Goal: Information Seeking & Learning: Learn about a topic

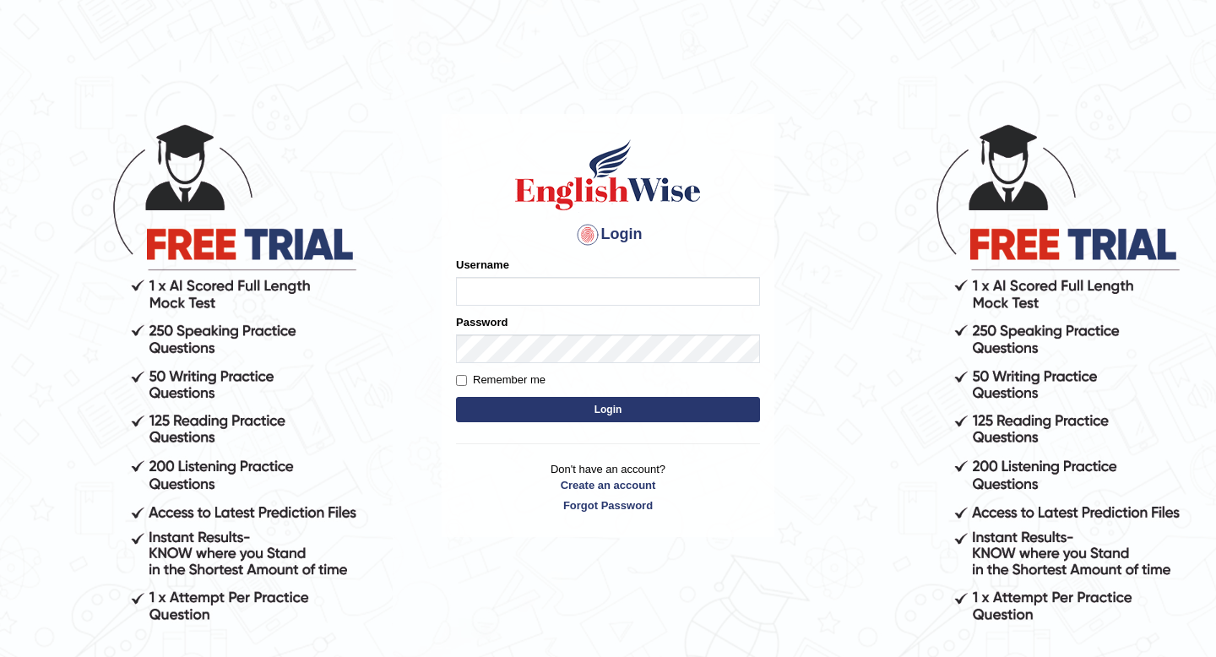
type input "Jazz2315"
click at [547, 407] on button "Login" at bounding box center [608, 409] width 304 height 25
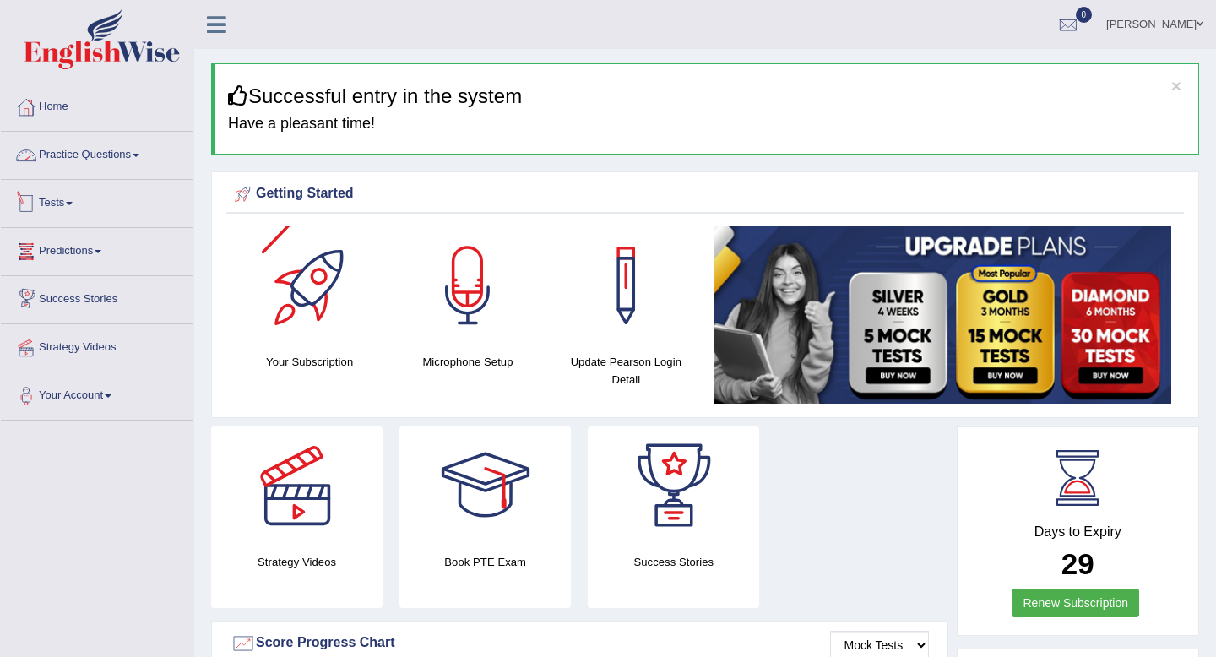
click at [108, 140] on link "Practice Questions" at bounding box center [97, 153] width 193 height 42
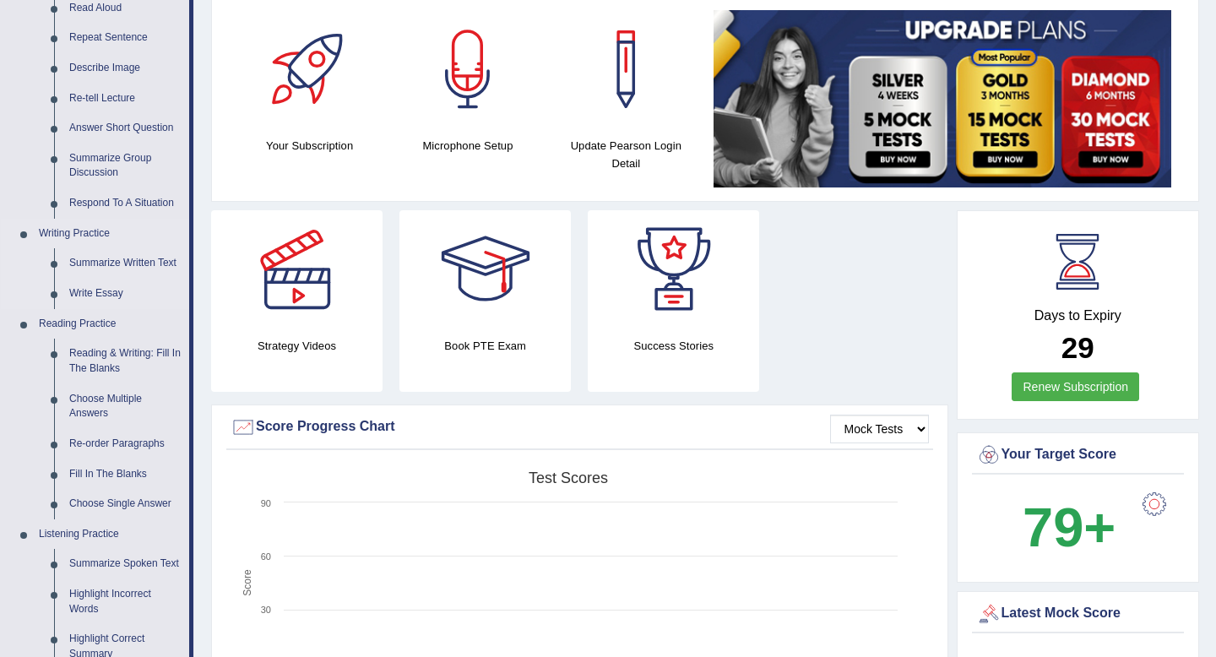
scroll to position [220, 0]
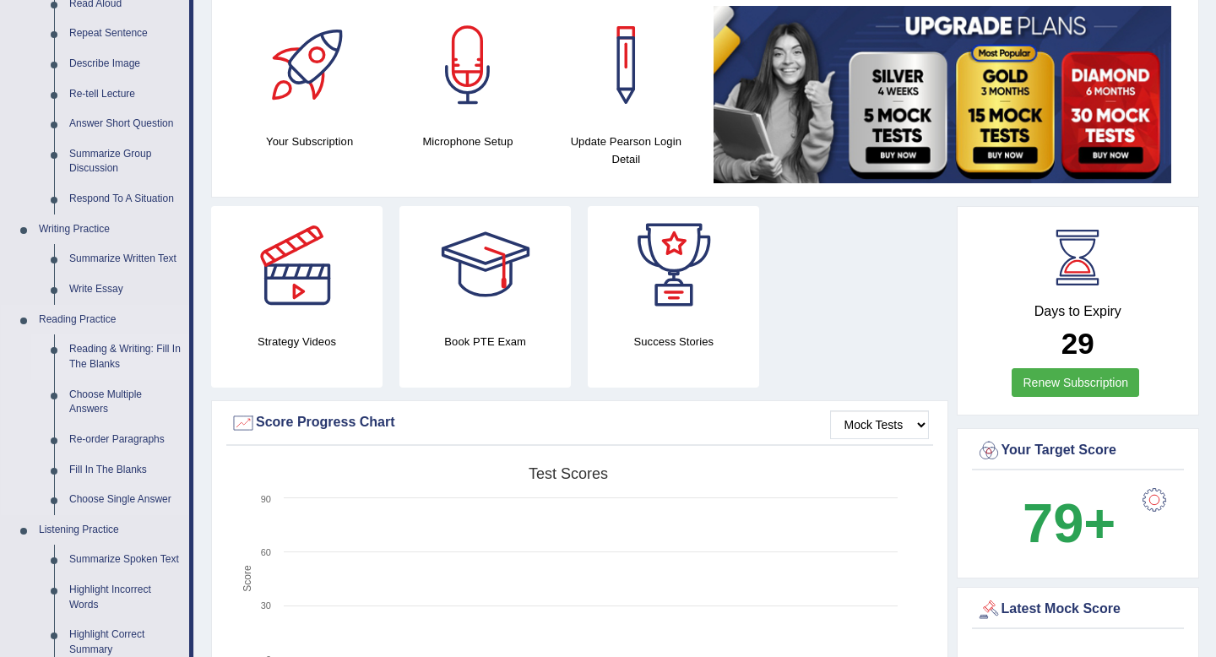
click at [113, 351] on link "Reading & Writing: Fill In The Blanks" at bounding box center [126, 356] width 128 height 45
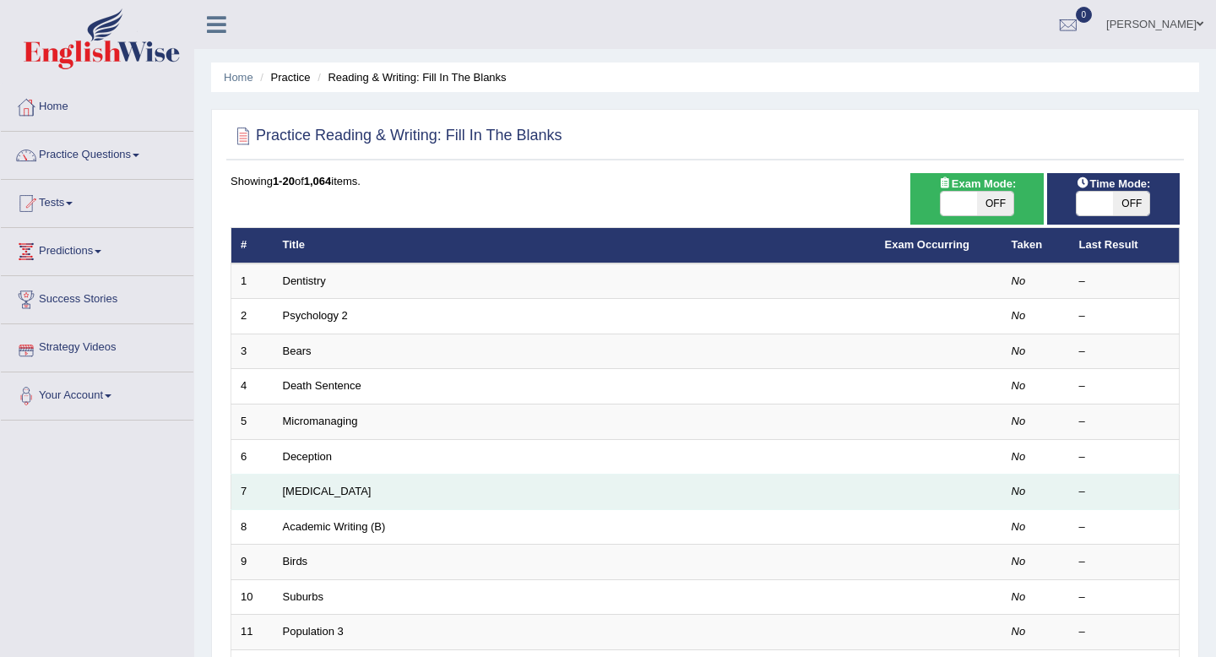
scroll to position [57, 0]
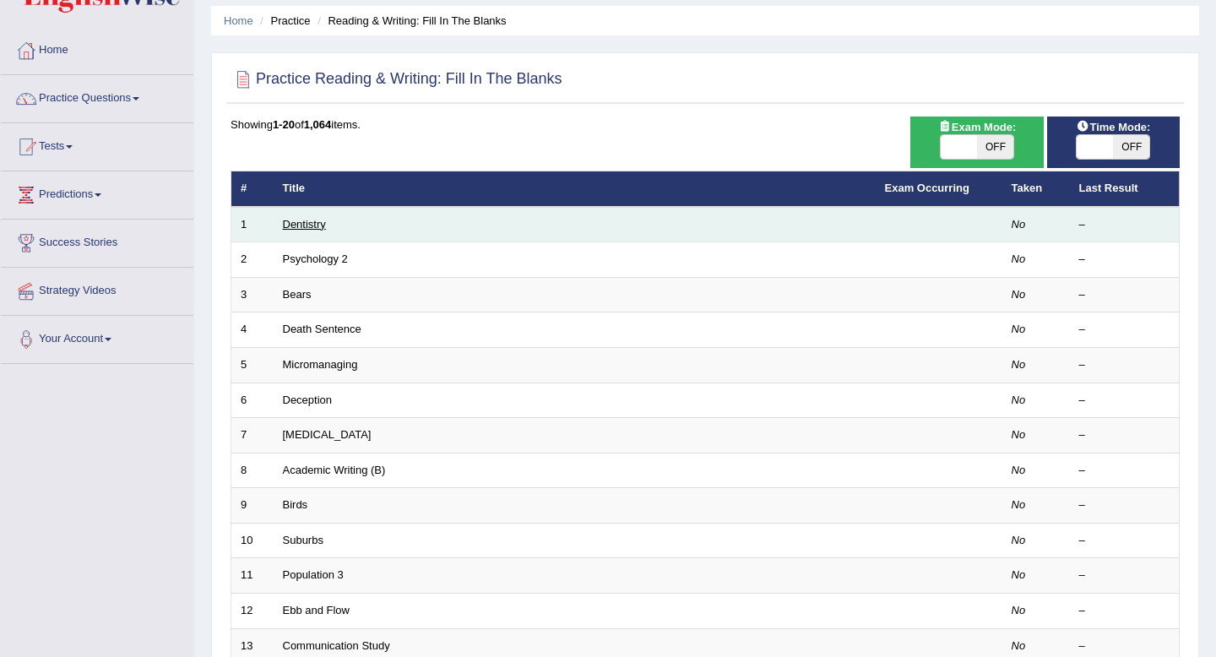
click at [302, 228] on link "Dentistry" at bounding box center [304, 224] width 43 height 13
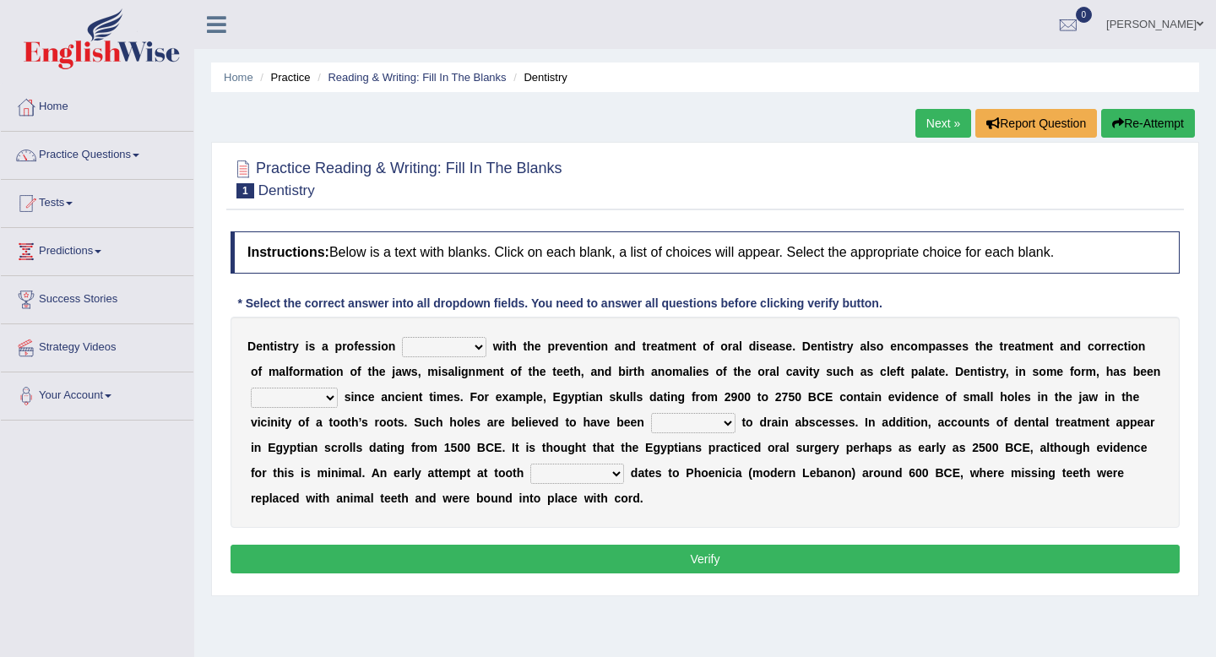
scroll to position [120, 0]
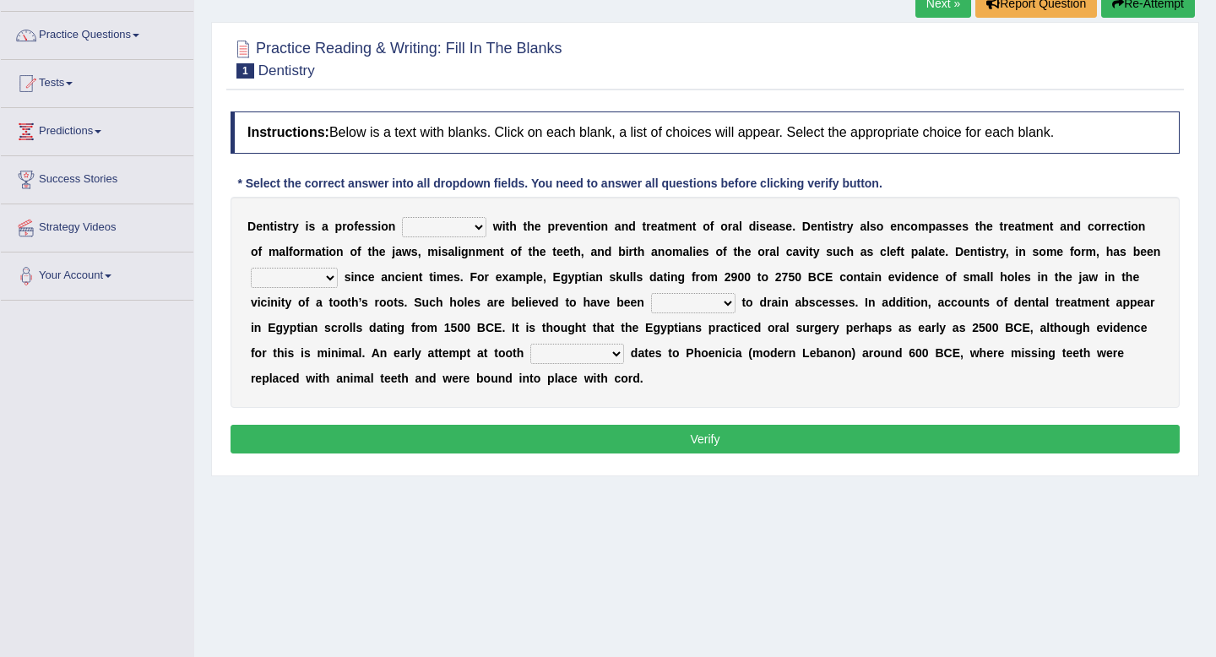
click at [454, 228] on select "agreed dealt concerned taken" at bounding box center [444, 227] width 84 height 20
select select "concerned"
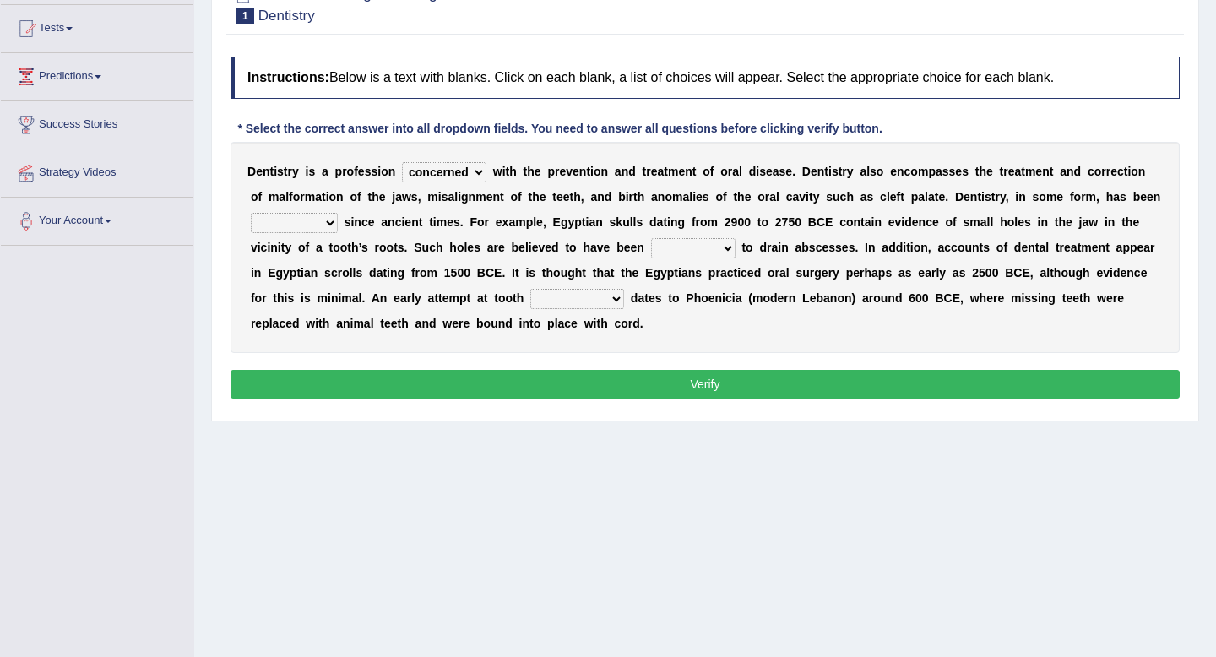
scroll to position [176, 0]
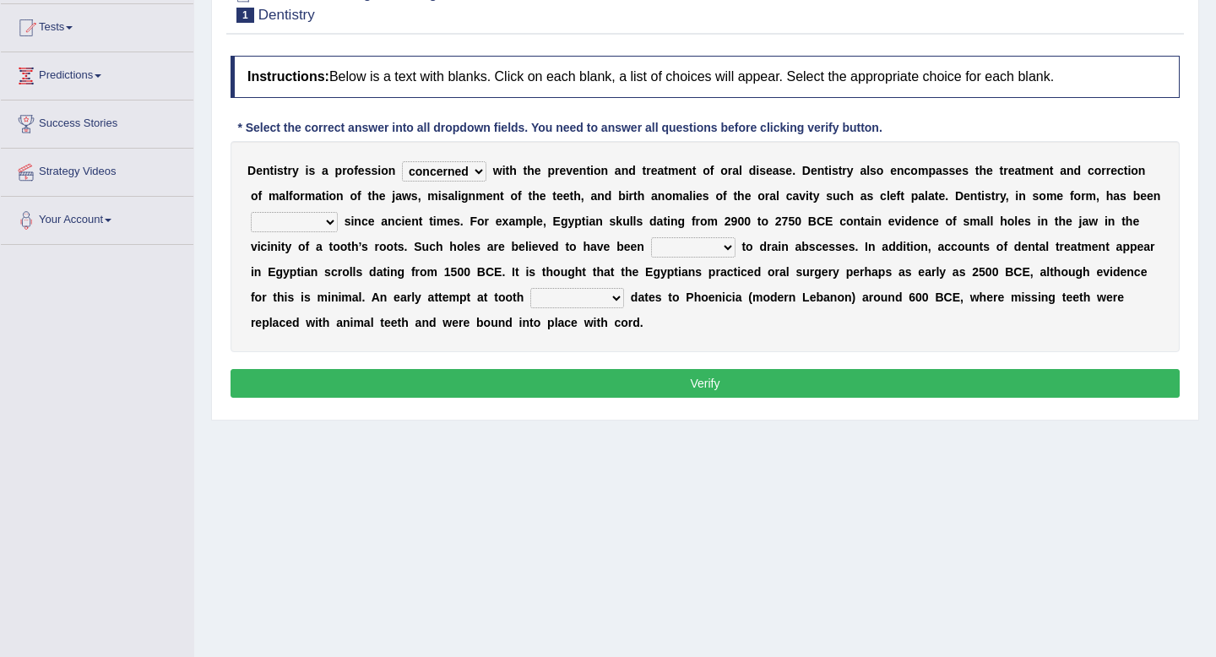
click at [296, 226] on select "criticized replaced practiced abandoned" at bounding box center [294, 222] width 87 height 20
select select "practiced"
click at [710, 249] on select "fluctuated laminated drilled sealed" at bounding box center [693, 247] width 84 height 20
select select "drilled"
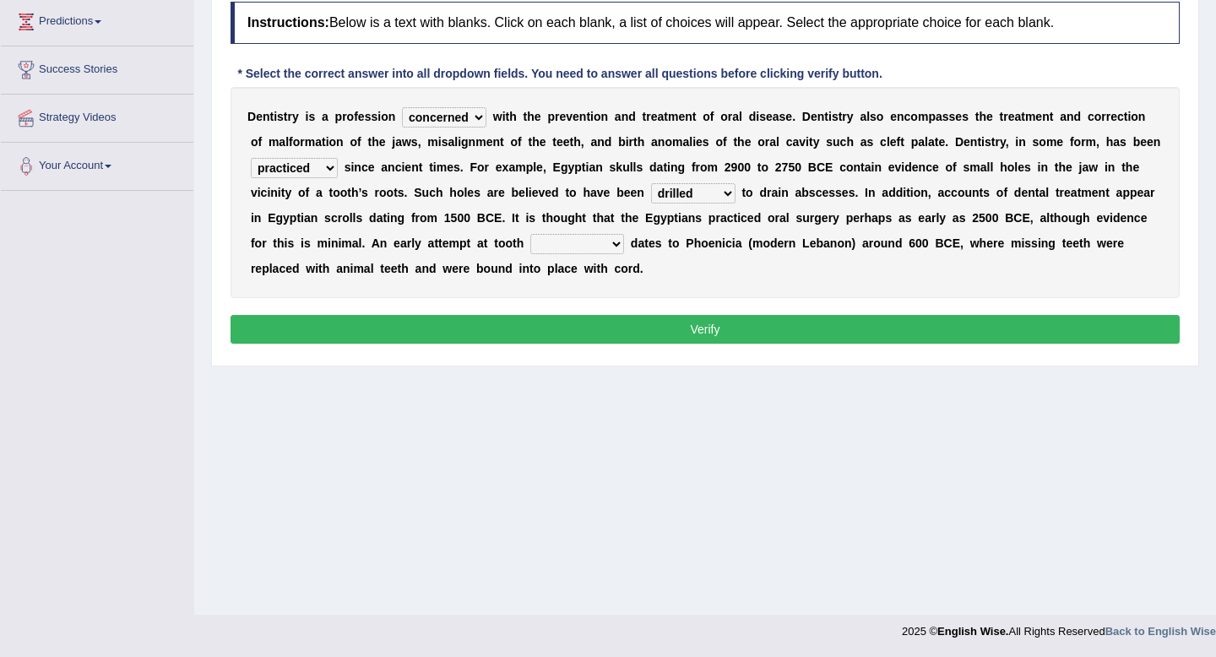
scroll to position [229, 0]
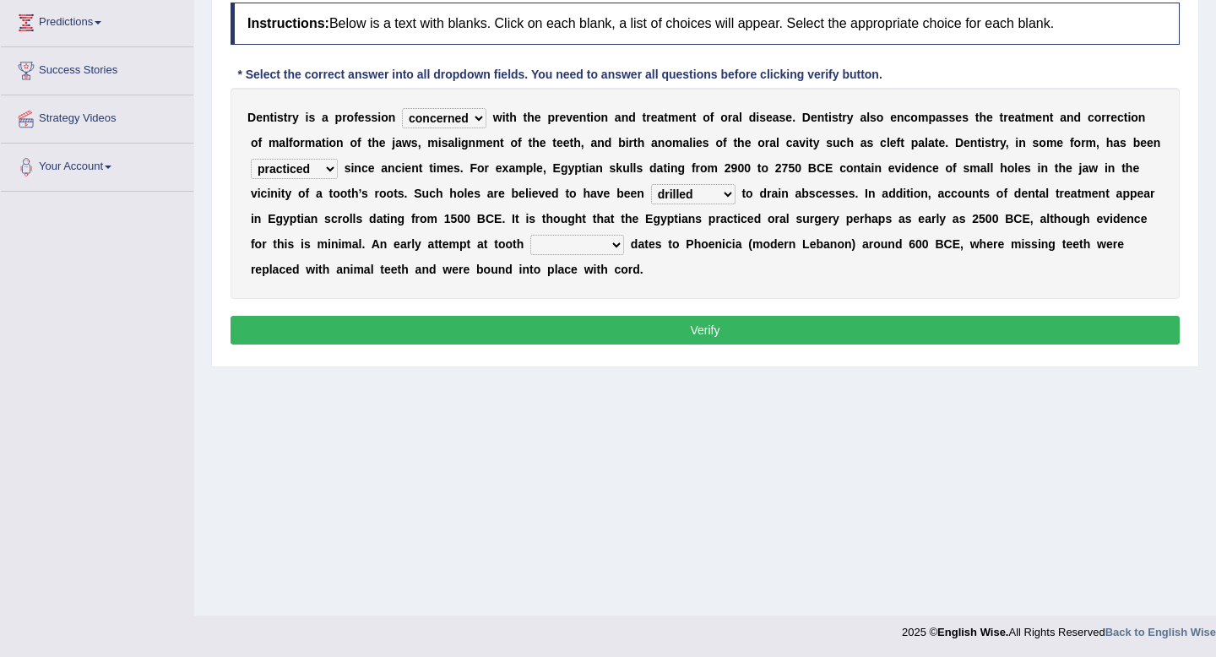
click at [620, 247] on select "reparation sacrament restitution replacement" at bounding box center [577, 245] width 94 height 20
click at [568, 240] on select "reparation sacrament restitution replacement" at bounding box center [577, 245] width 94 height 20
select select "replacement"
click at [569, 327] on button "Verify" at bounding box center [705, 330] width 949 height 29
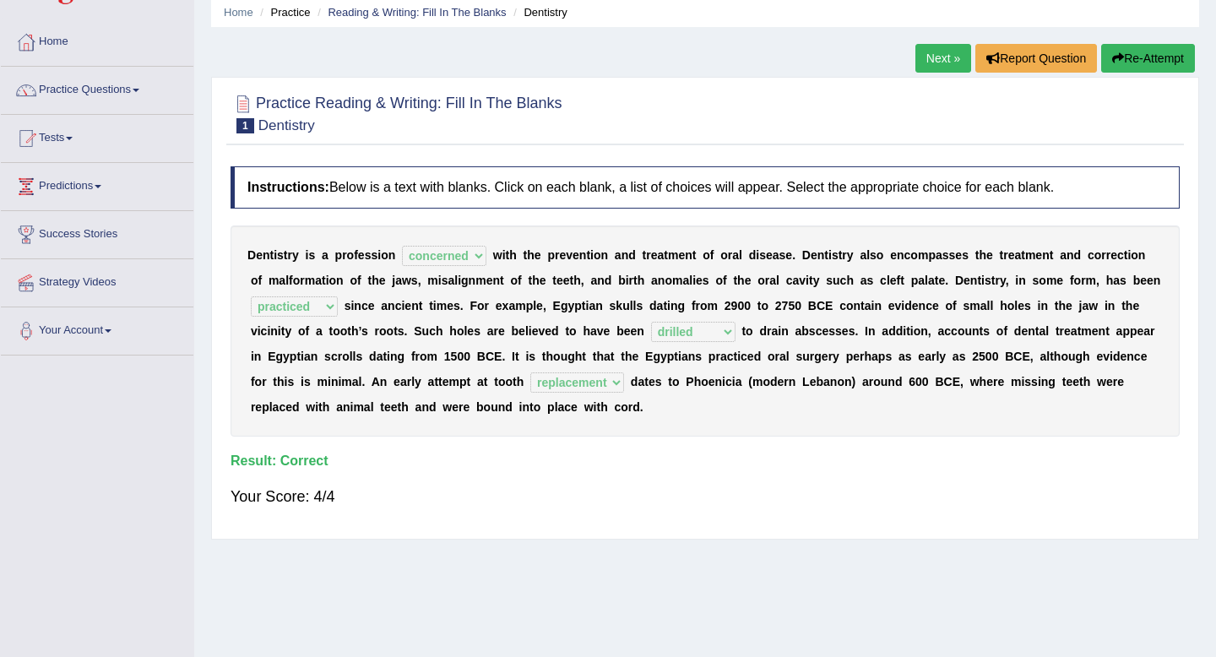
scroll to position [0, 0]
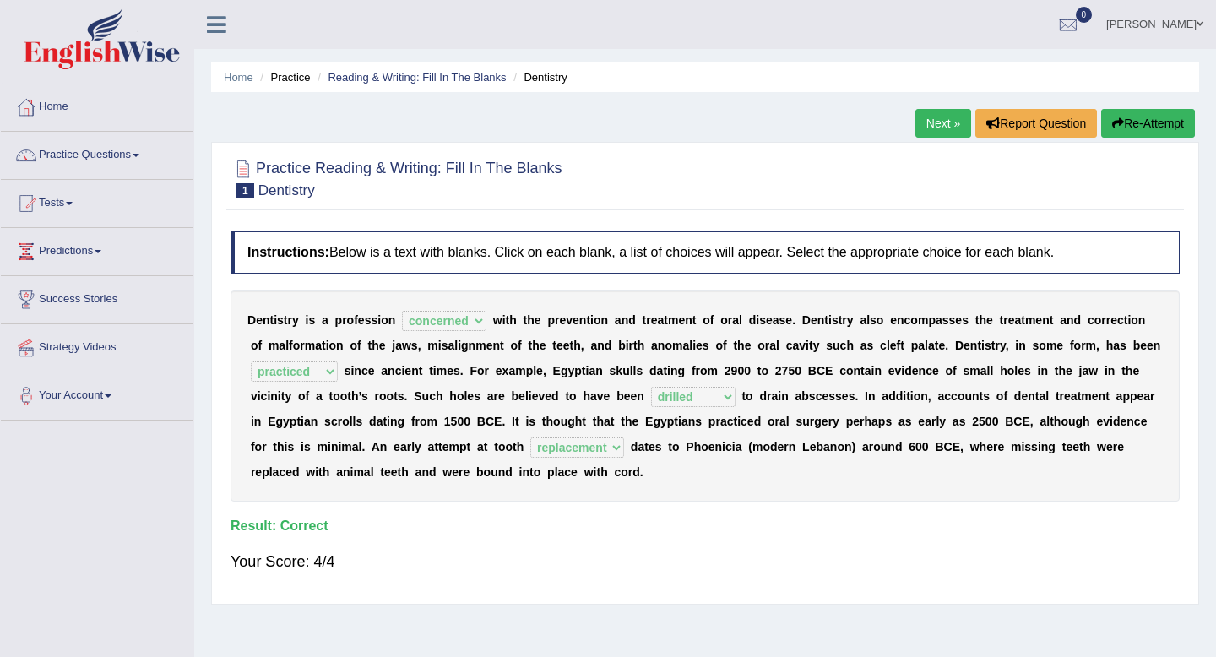
click at [940, 117] on link "Next »" at bounding box center [944, 123] width 56 height 29
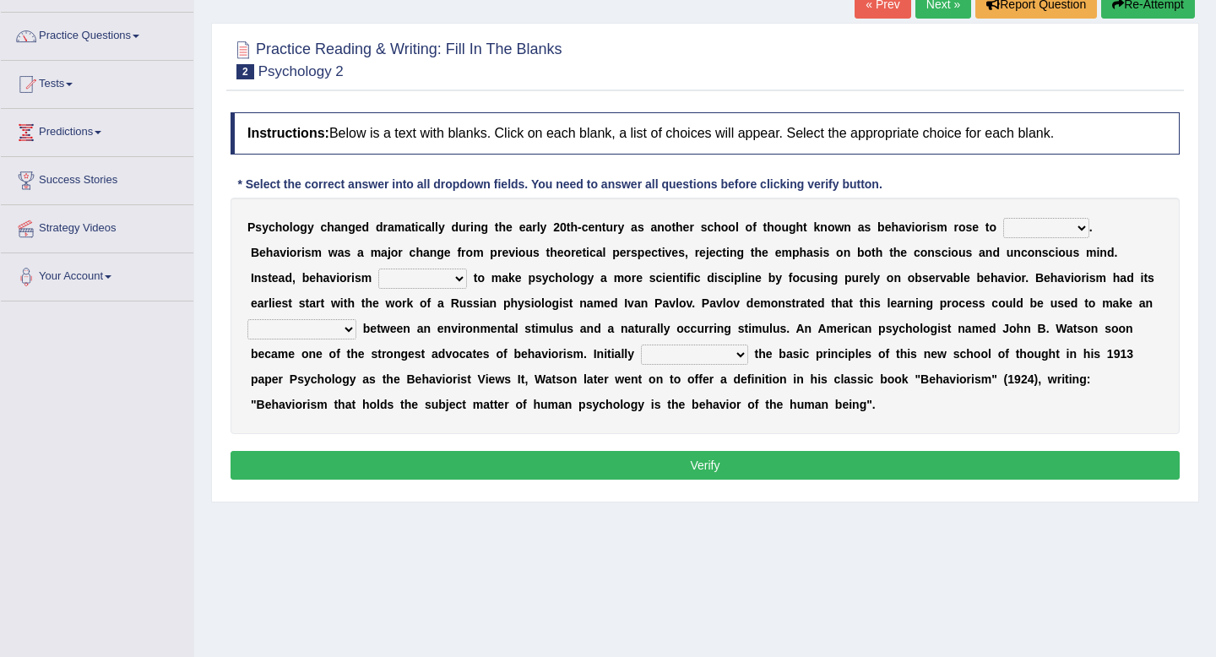
scroll to position [121, 0]
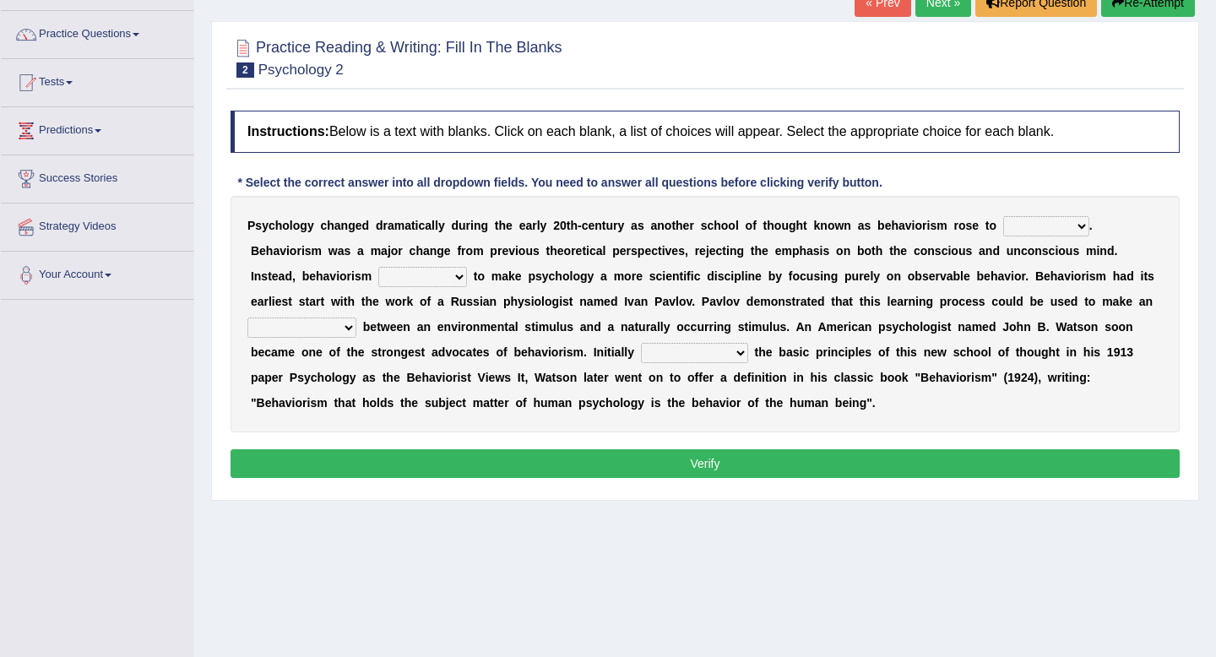
click at [1064, 224] on select "dominance temptation challenge temper" at bounding box center [1046, 226] width 86 height 20
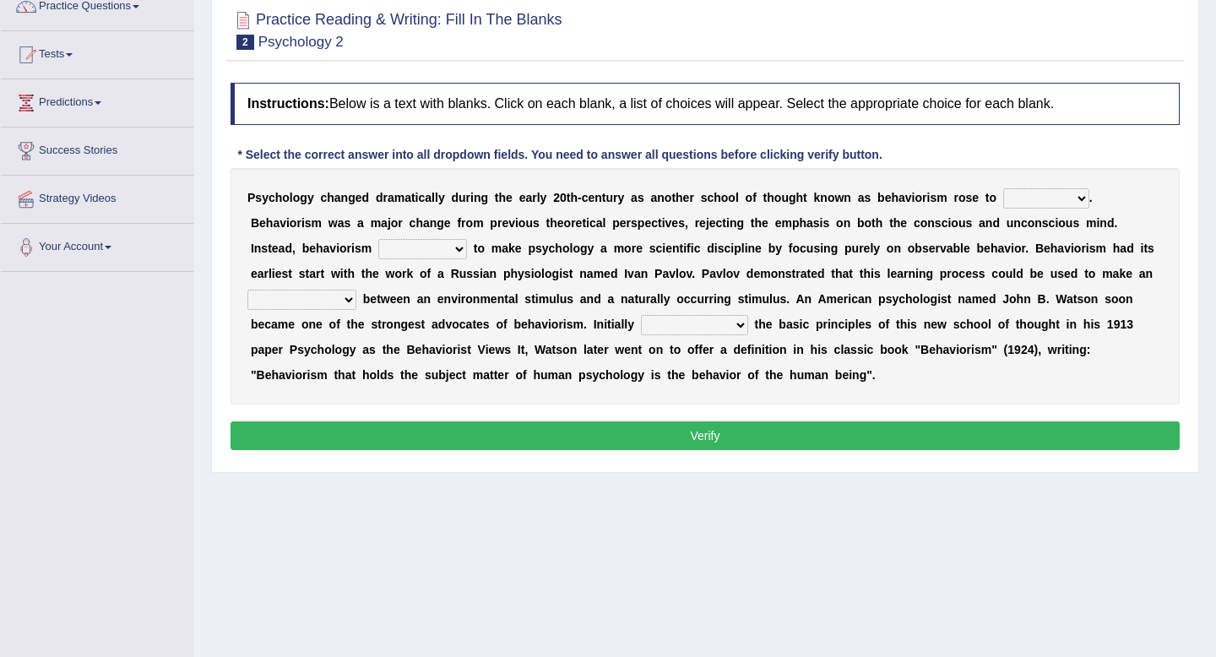
scroll to position [148, 0]
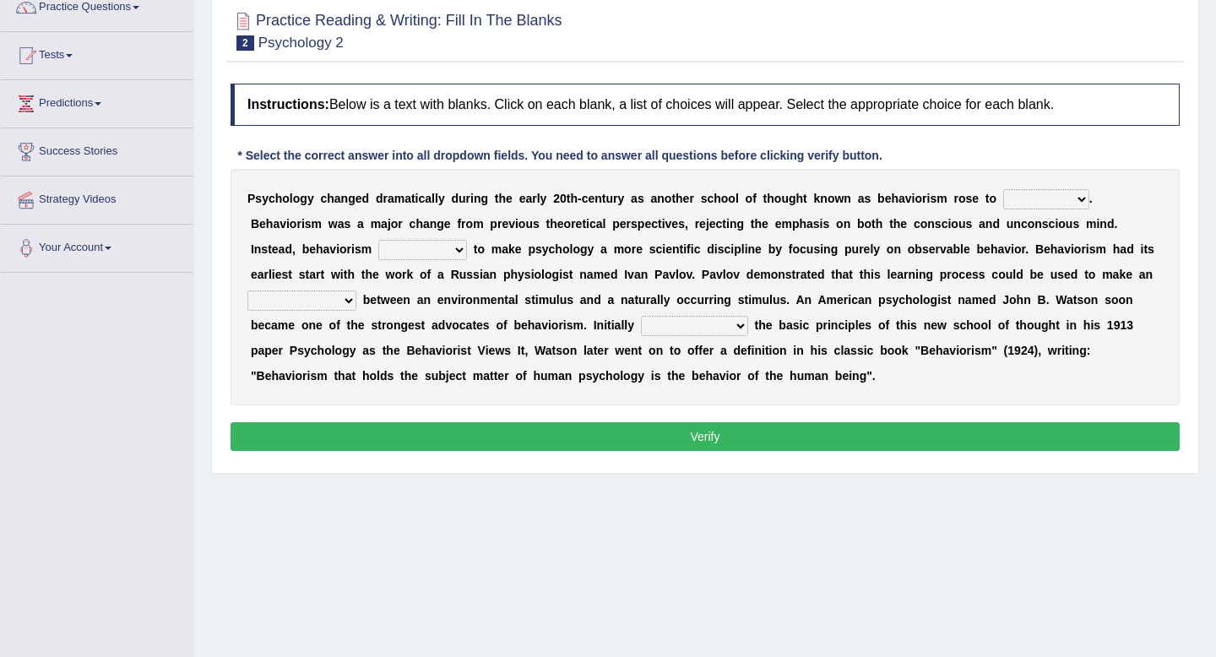
click at [1063, 201] on select "dominance temptation challenge temper" at bounding box center [1046, 199] width 86 height 20
select select "dominance"
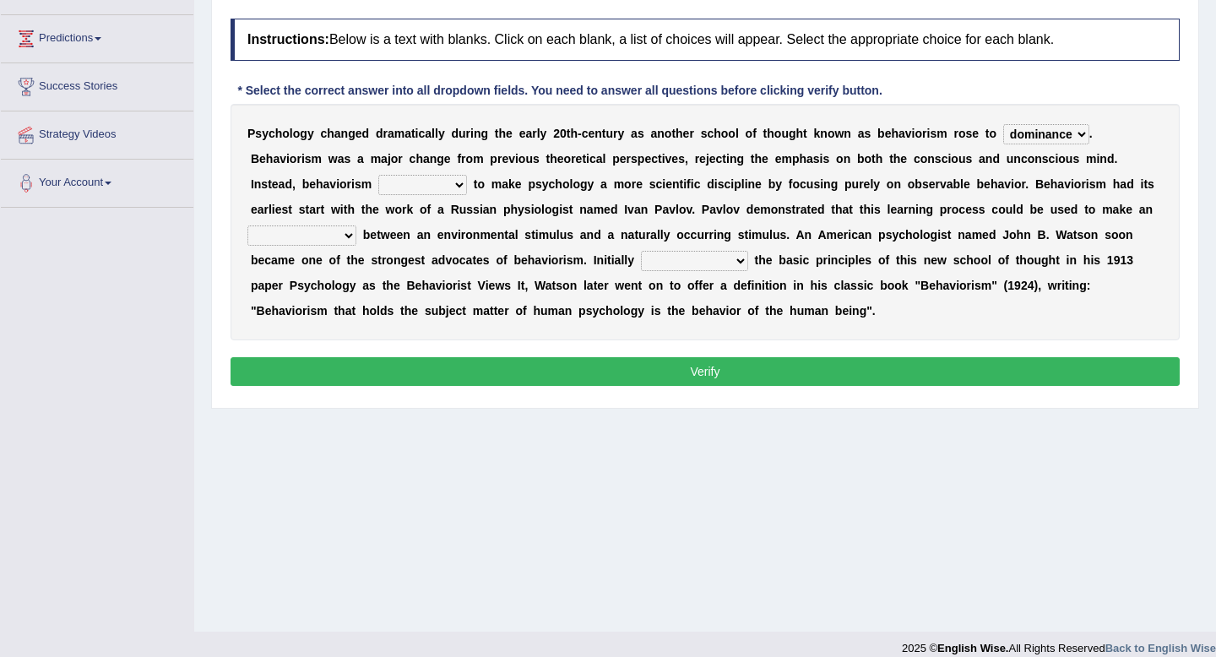
scroll to position [215, 0]
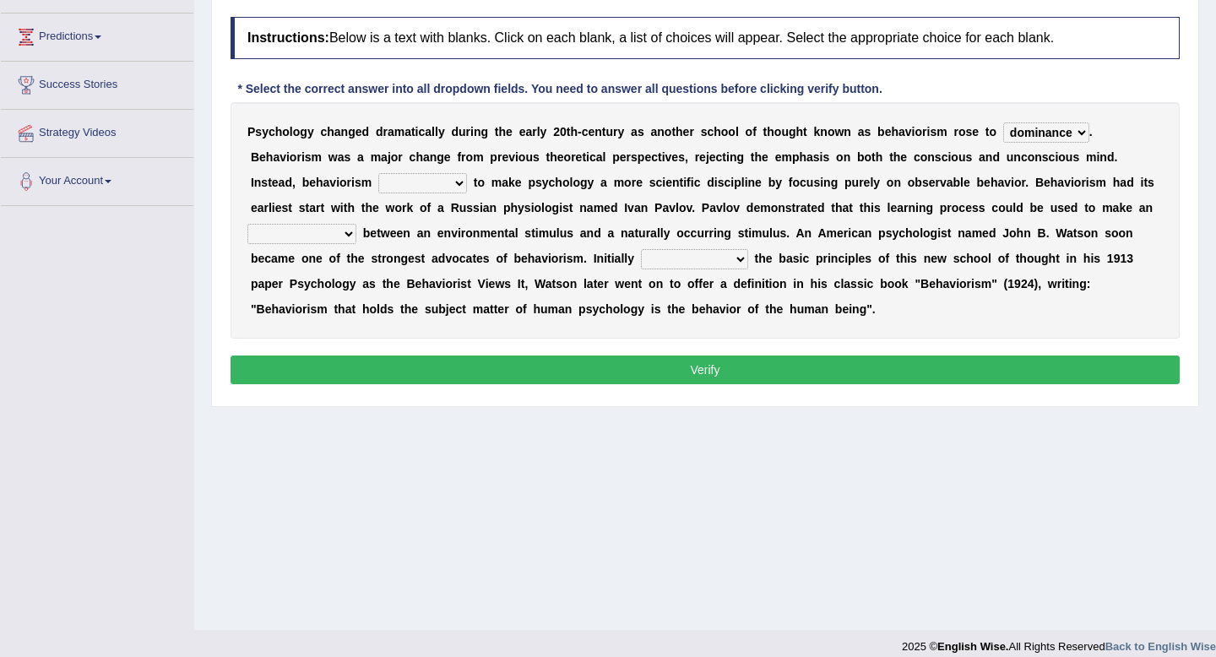
click at [422, 188] on select "reproached reproved strove rewove" at bounding box center [422, 183] width 89 height 20
select select "reproved"
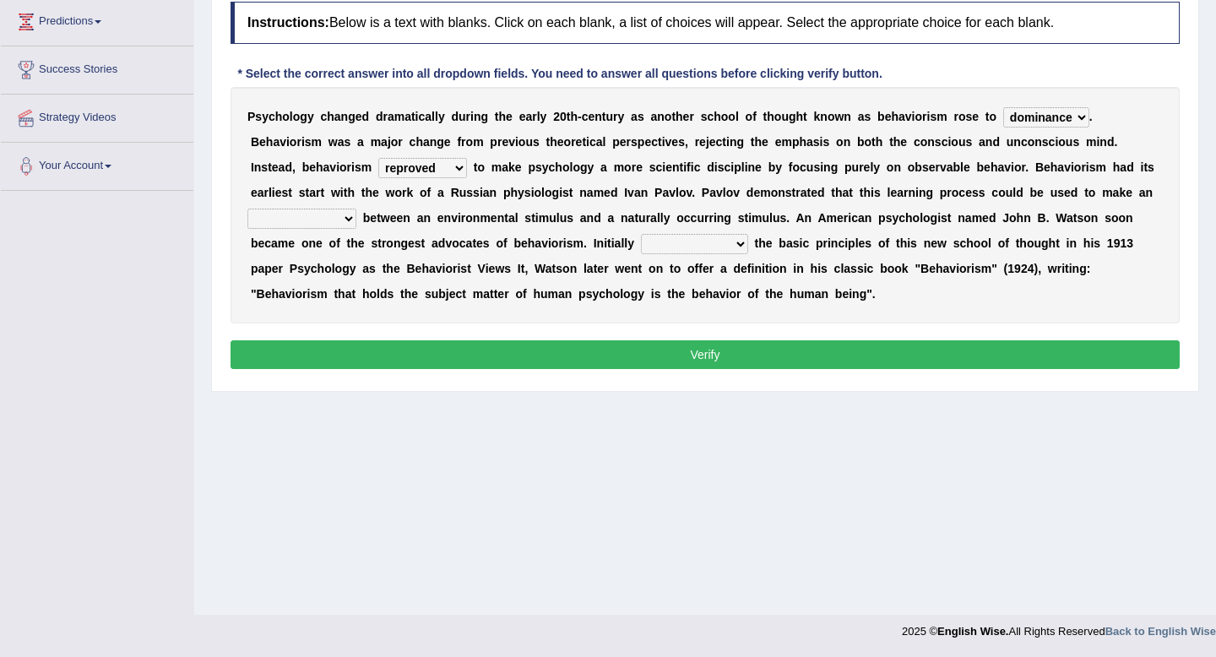
click at [344, 221] on select "acclimatization association union combination" at bounding box center [301, 219] width 109 height 20
select select "association"
click at [715, 237] on select "questioning foreshortening unburdening outlining" at bounding box center [694, 244] width 107 height 20
click at [699, 246] on select "questioning foreshortening unburdening outlining" at bounding box center [694, 244] width 107 height 20
select select "outlining"
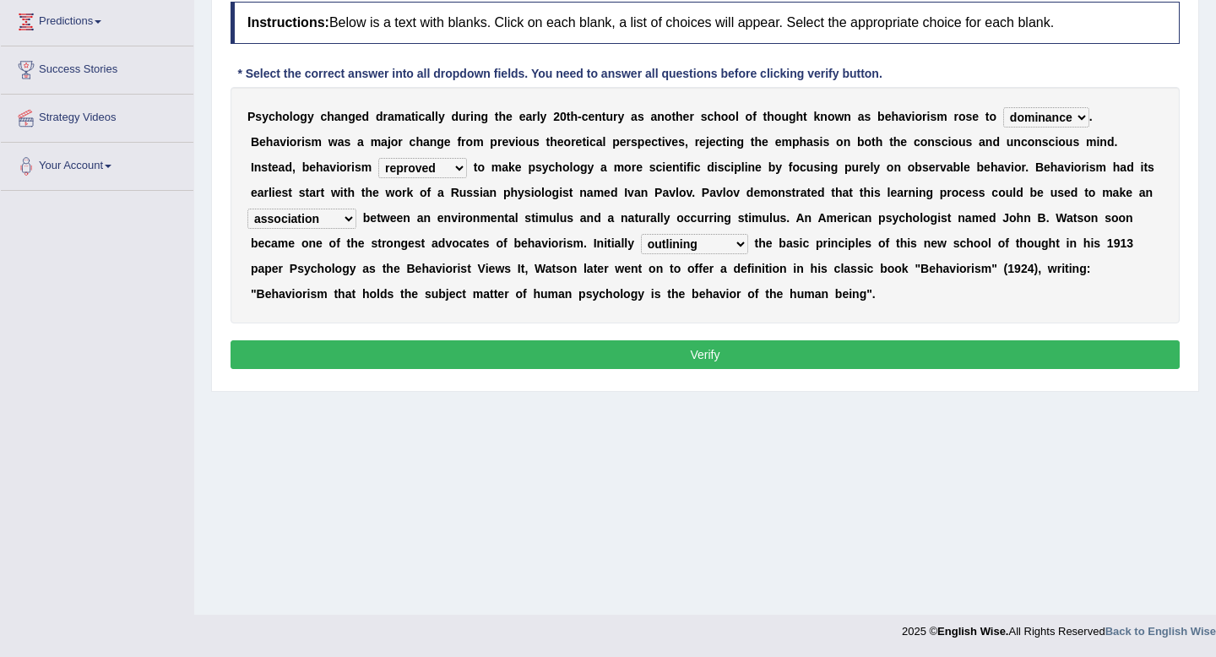
click at [677, 347] on button "Verify" at bounding box center [705, 354] width 949 height 29
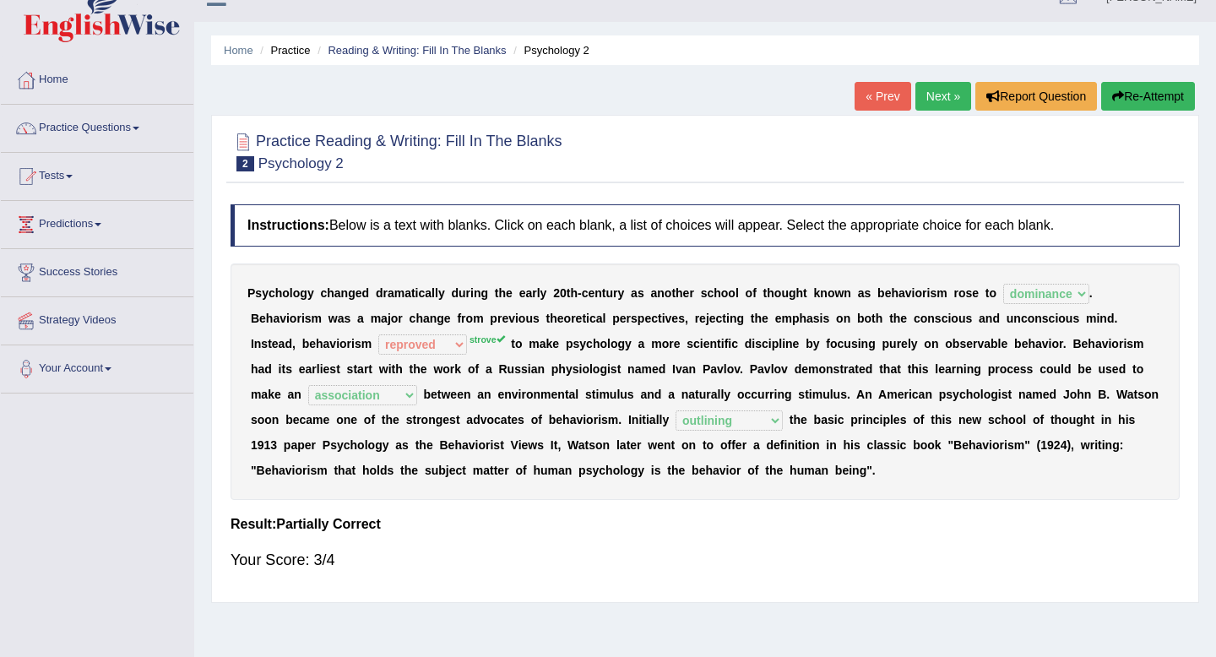
scroll to position [0, 0]
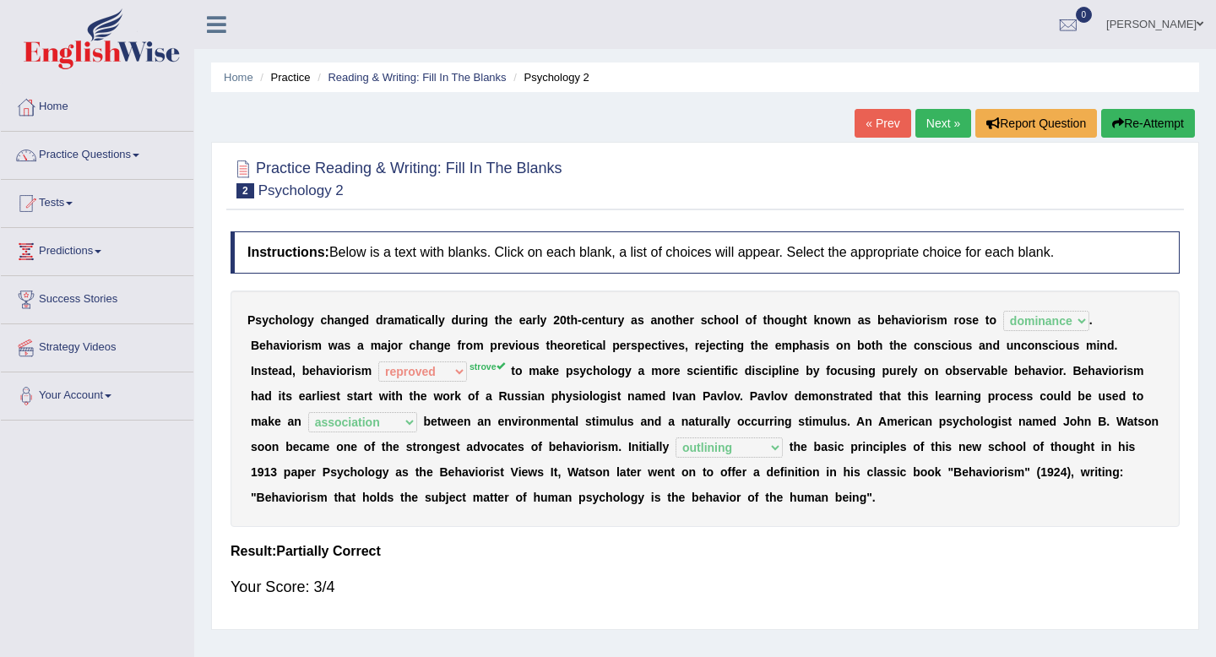
click at [944, 123] on link "Next »" at bounding box center [944, 123] width 56 height 29
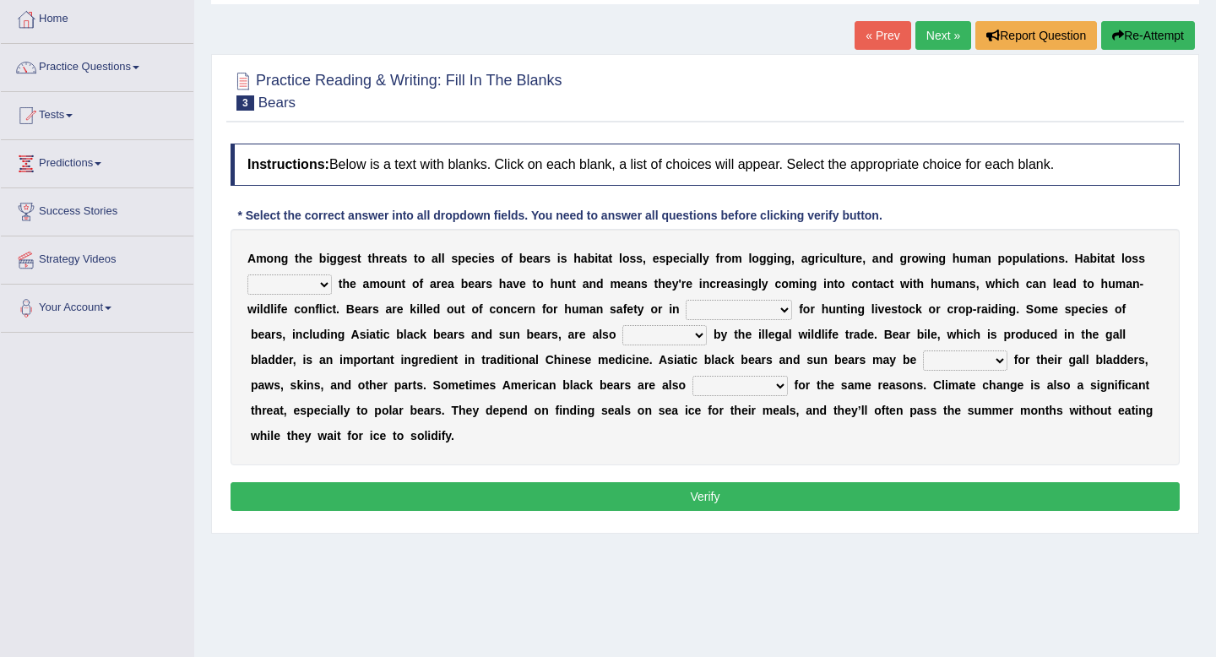
scroll to position [89, 0]
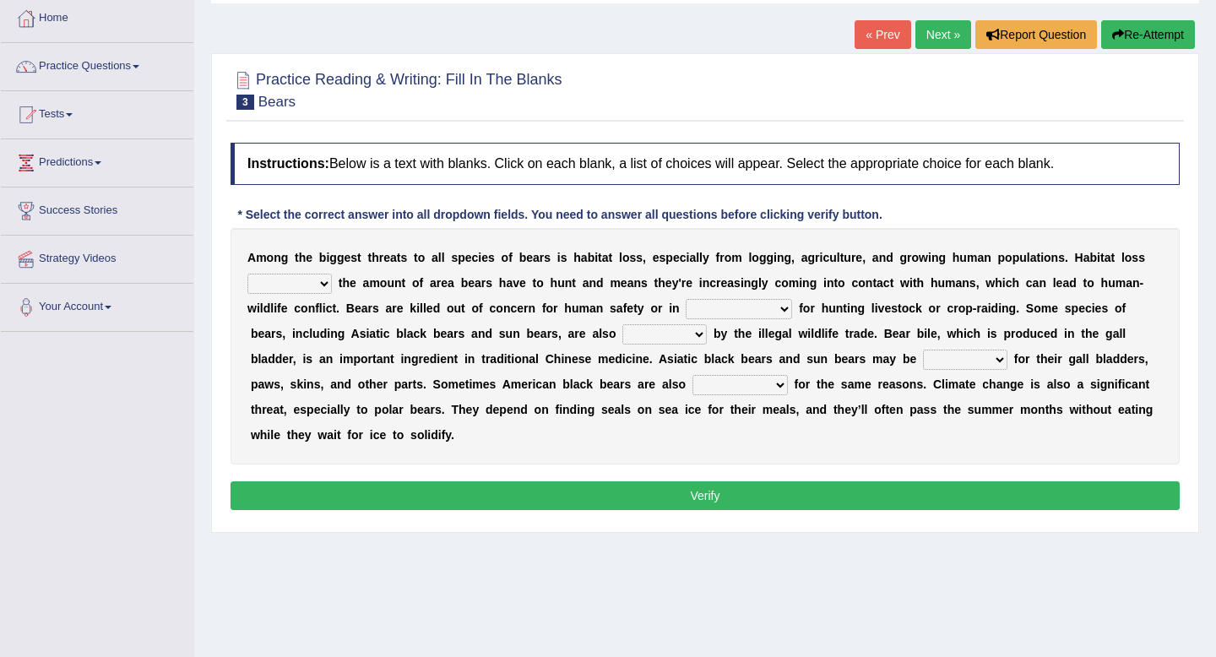
click at [298, 288] on select "increases reduces complies interacts" at bounding box center [289, 284] width 84 height 20
select select "reduces"
click at [732, 309] on select "coalition retaliation appreciation disinformation" at bounding box center [739, 309] width 106 height 20
select select "coalition"
click at [736, 309] on select "coalition retaliation appreciation disinformation" at bounding box center [739, 309] width 106 height 20
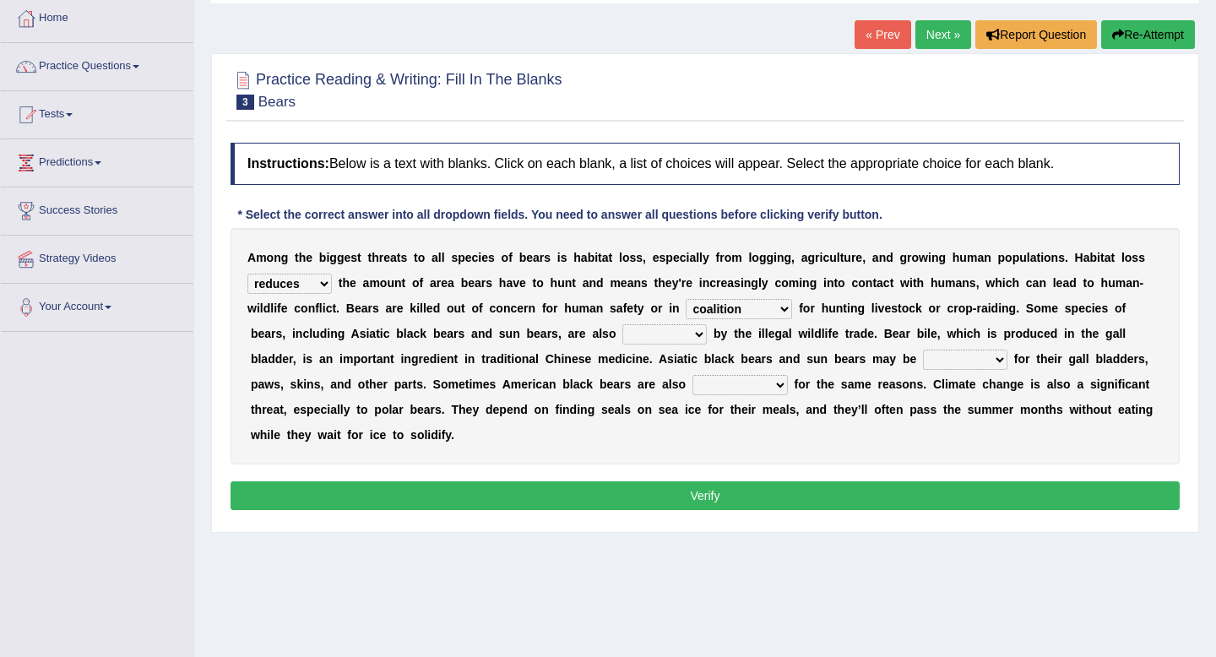
click at [678, 334] on select "protected prohibited fattened threatened" at bounding box center [665, 334] width 84 height 20
select select "threatened"
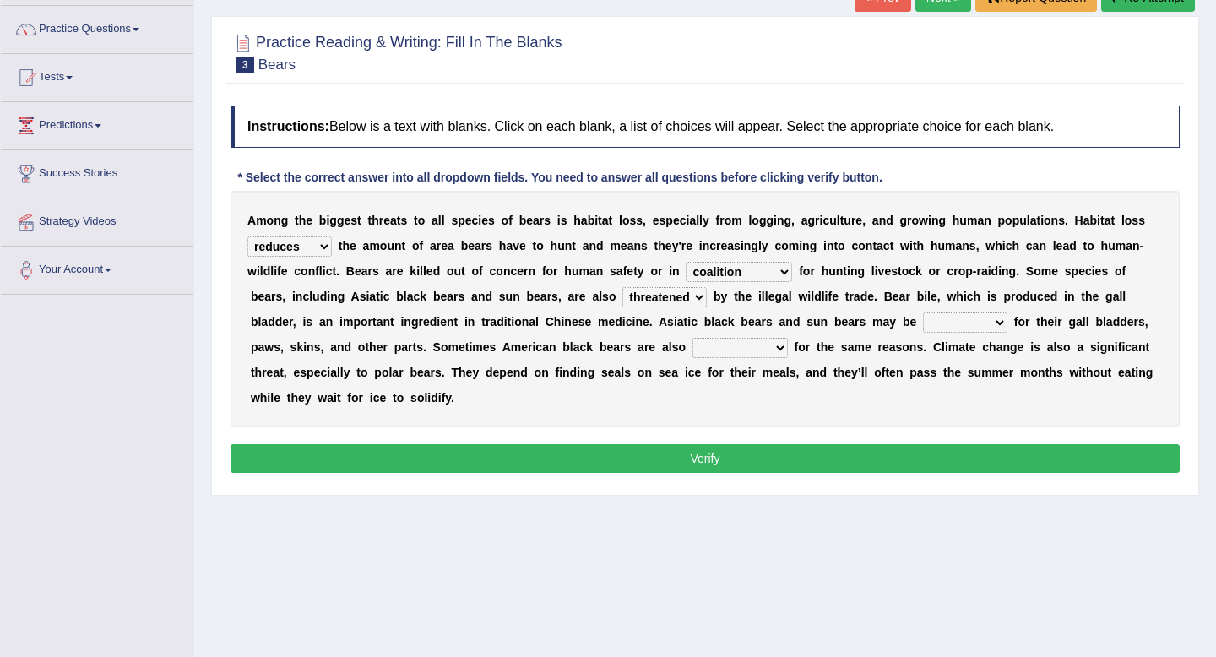
scroll to position [191, 0]
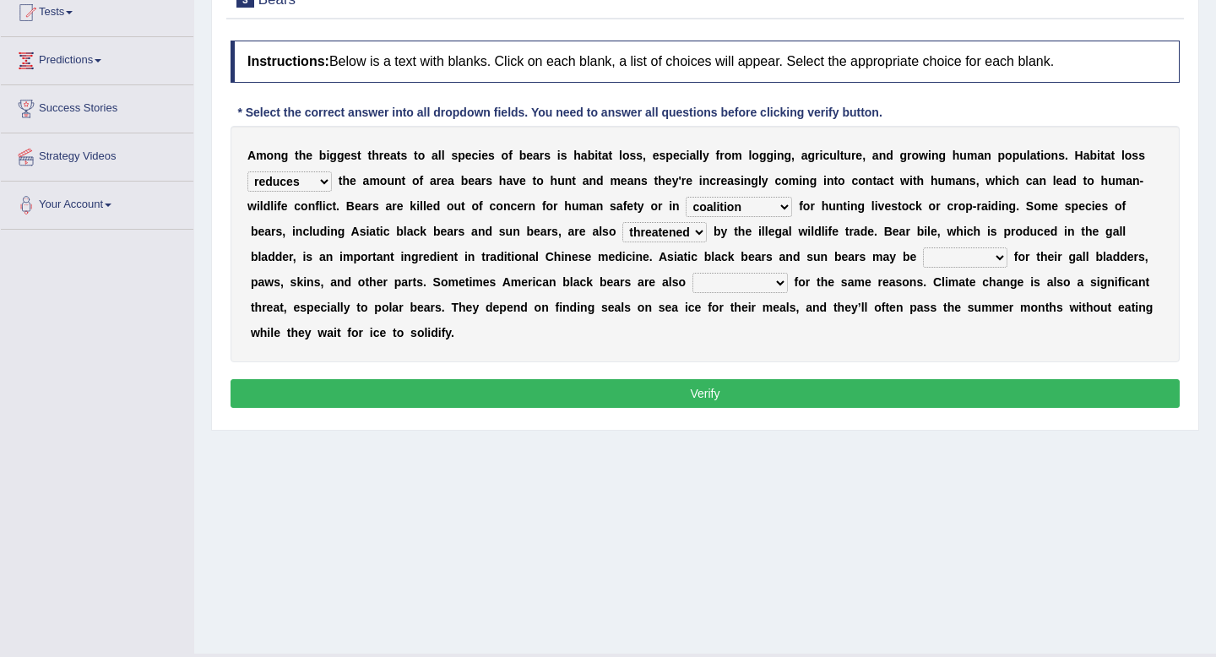
click at [981, 252] on select "poached squelched coached blenched" at bounding box center [965, 257] width 84 height 20
click at [764, 284] on select "begot foreseen encountered targeted" at bounding box center [740, 283] width 95 height 20
select select "targeted"
click at [983, 266] on select "poached squelched coached blenched" at bounding box center [965, 257] width 84 height 20
select select "poached"
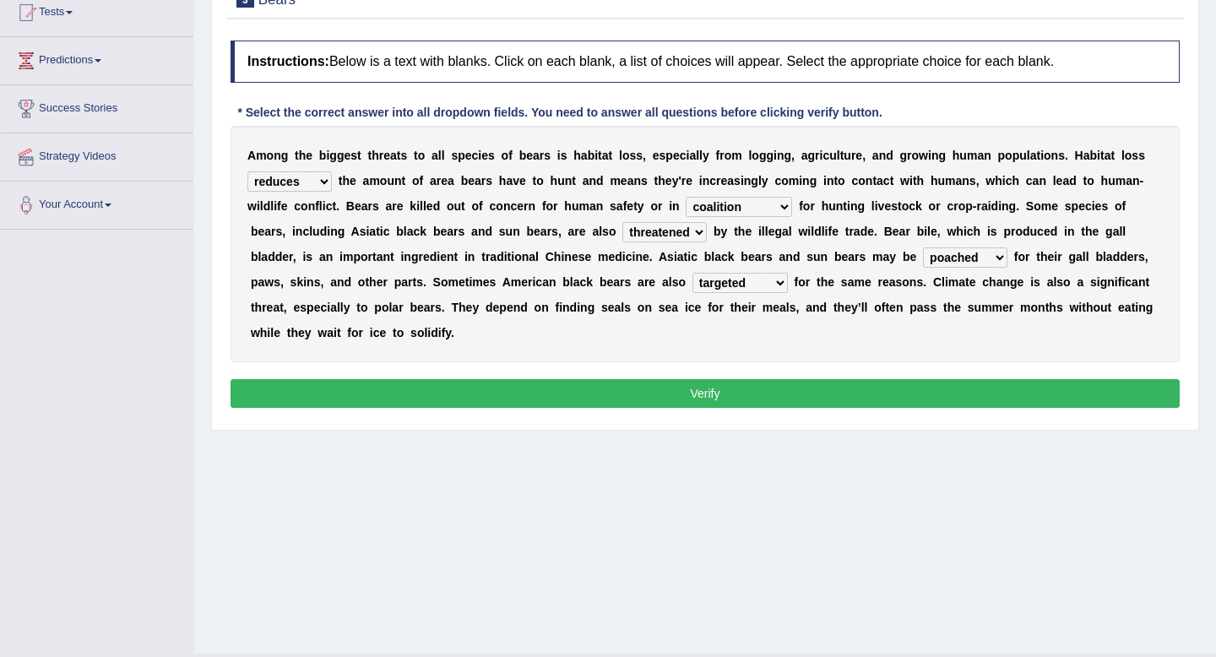
click at [965, 248] on select "poached squelched coached blenched" at bounding box center [965, 257] width 84 height 20
click at [779, 390] on button "Verify" at bounding box center [705, 393] width 949 height 29
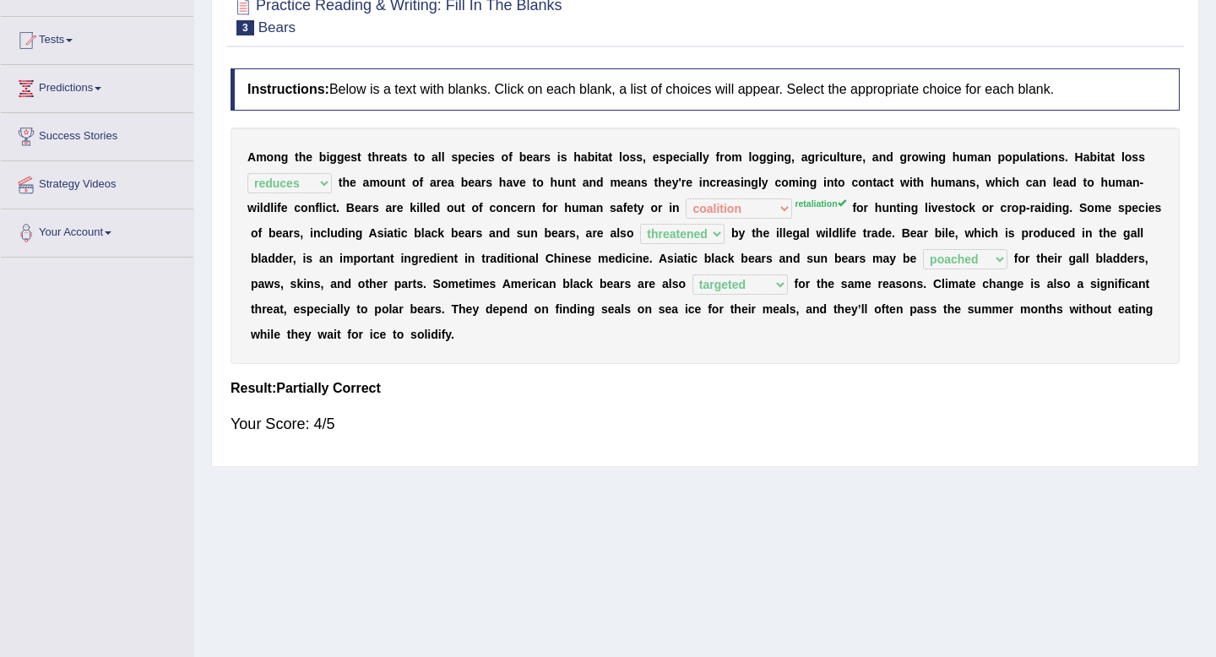
scroll to position [162, 0]
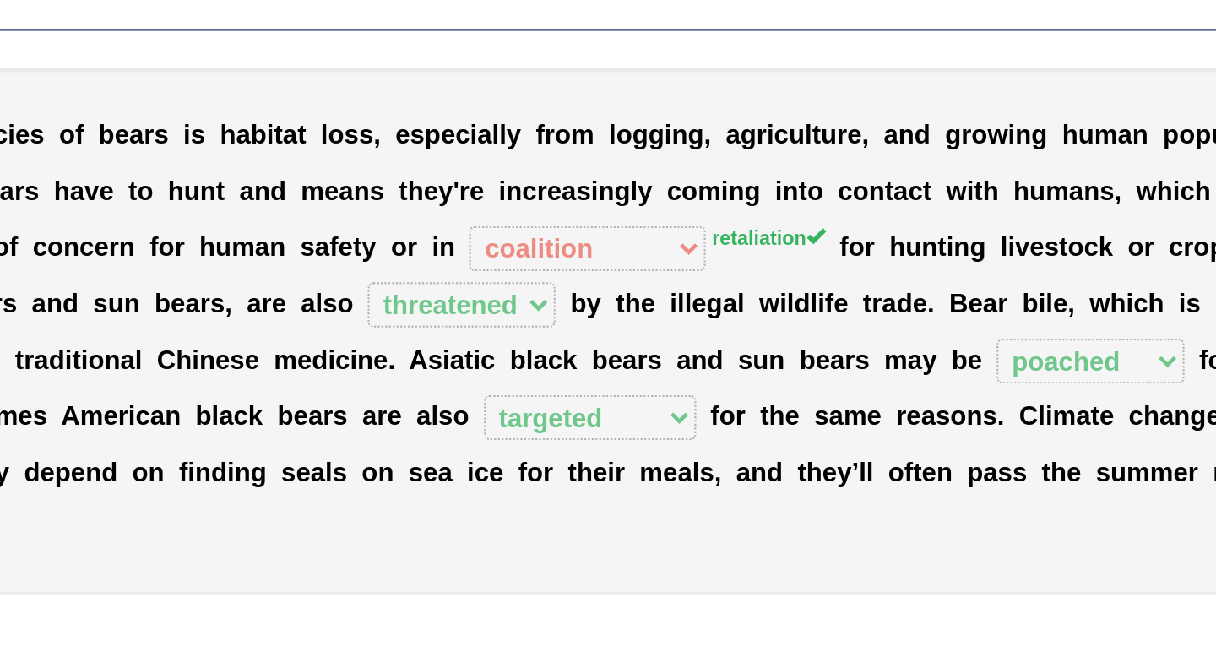
click at [706, 228] on div "A m o n g t h e b i g g e s t t h r e a t s t o a l l s p e c i e s o f b e a r…" at bounding box center [705, 246] width 949 height 237
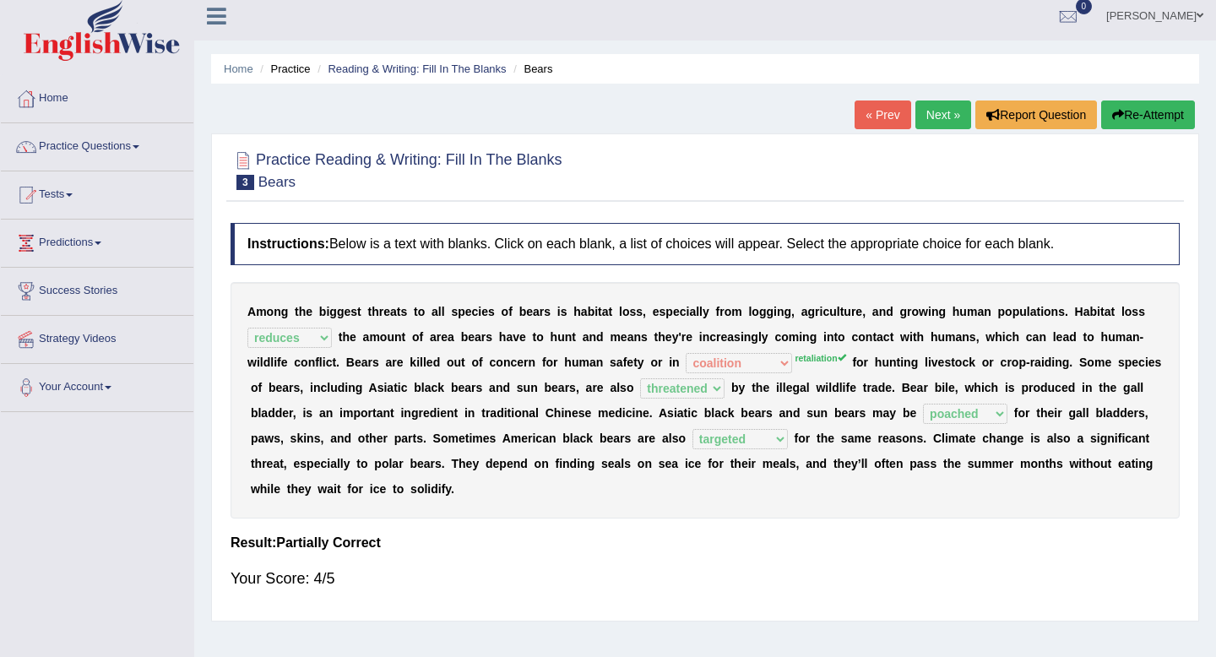
scroll to position [0, 0]
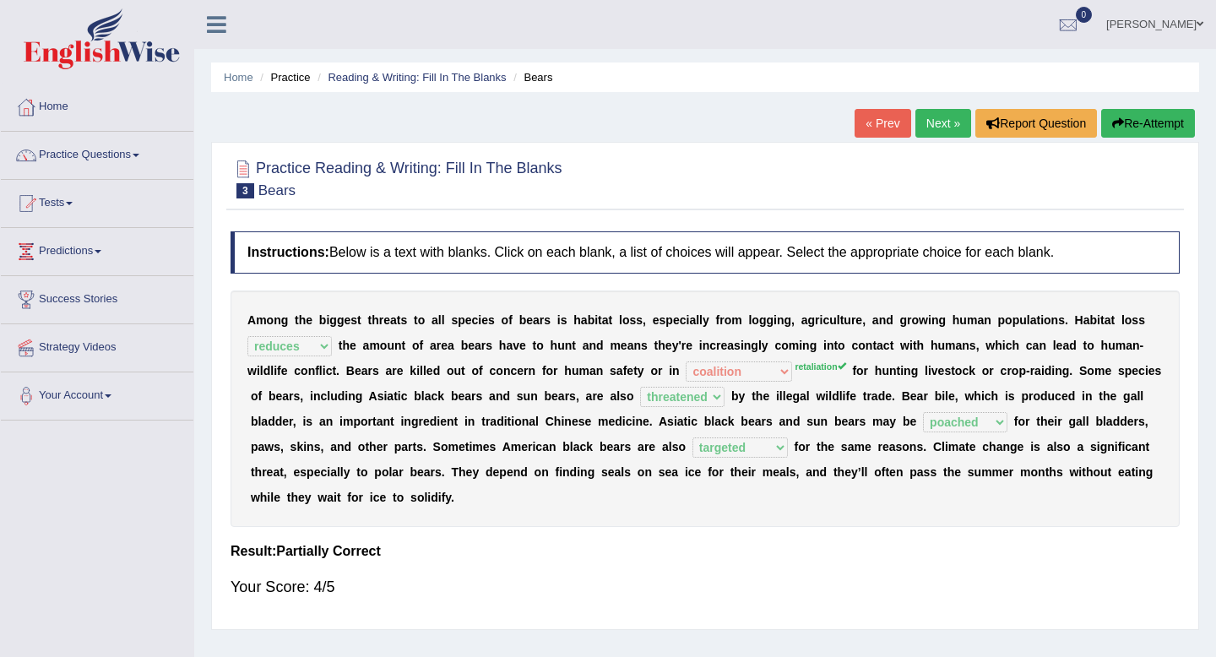
click at [938, 122] on link "Next »" at bounding box center [944, 123] width 56 height 29
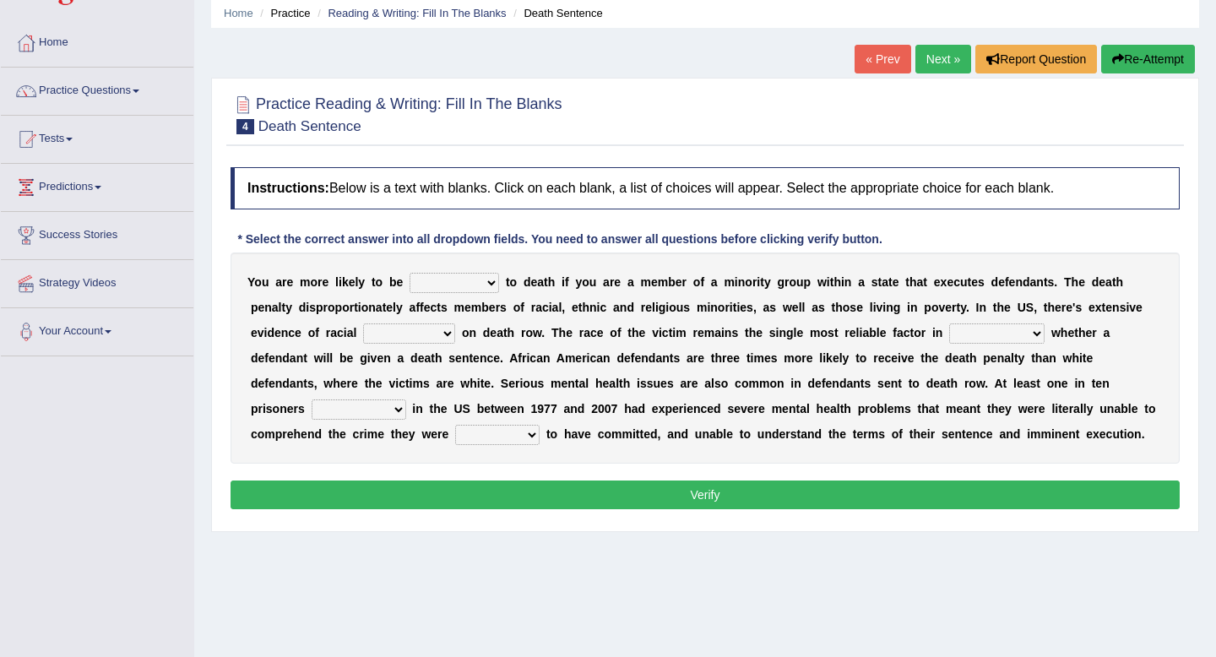
scroll to position [84, 0]
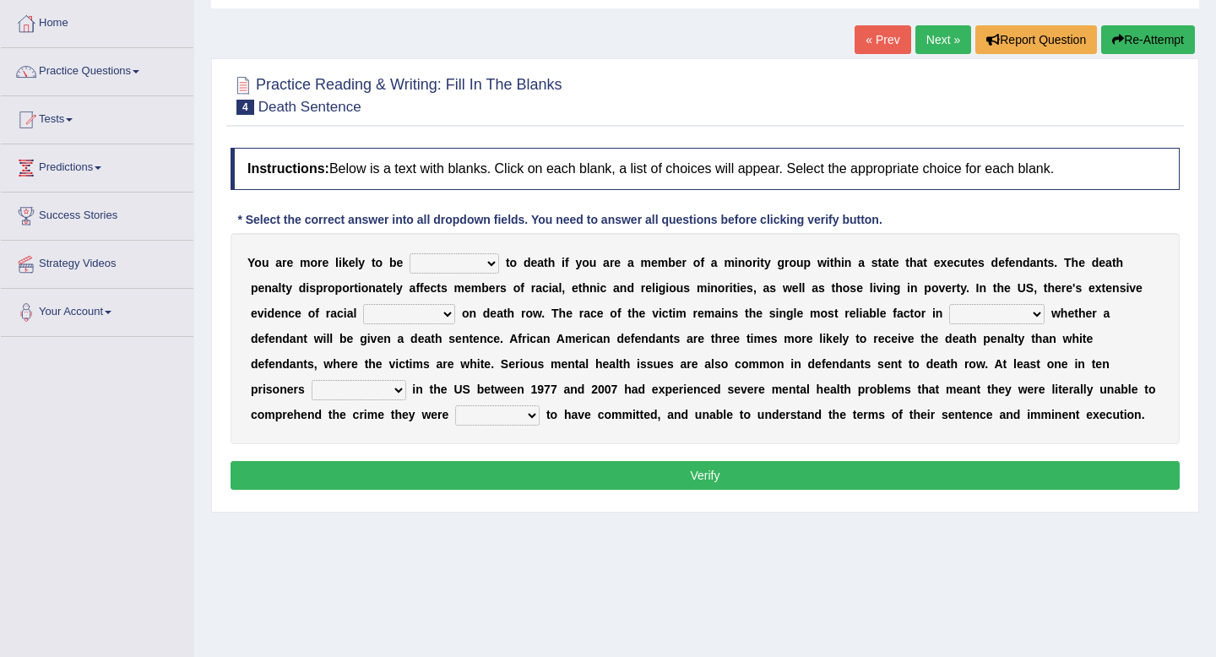
click at [479, 266] on select "penalized blamed complained sentenced" at bounding box center [455, 263] width 90 height 20
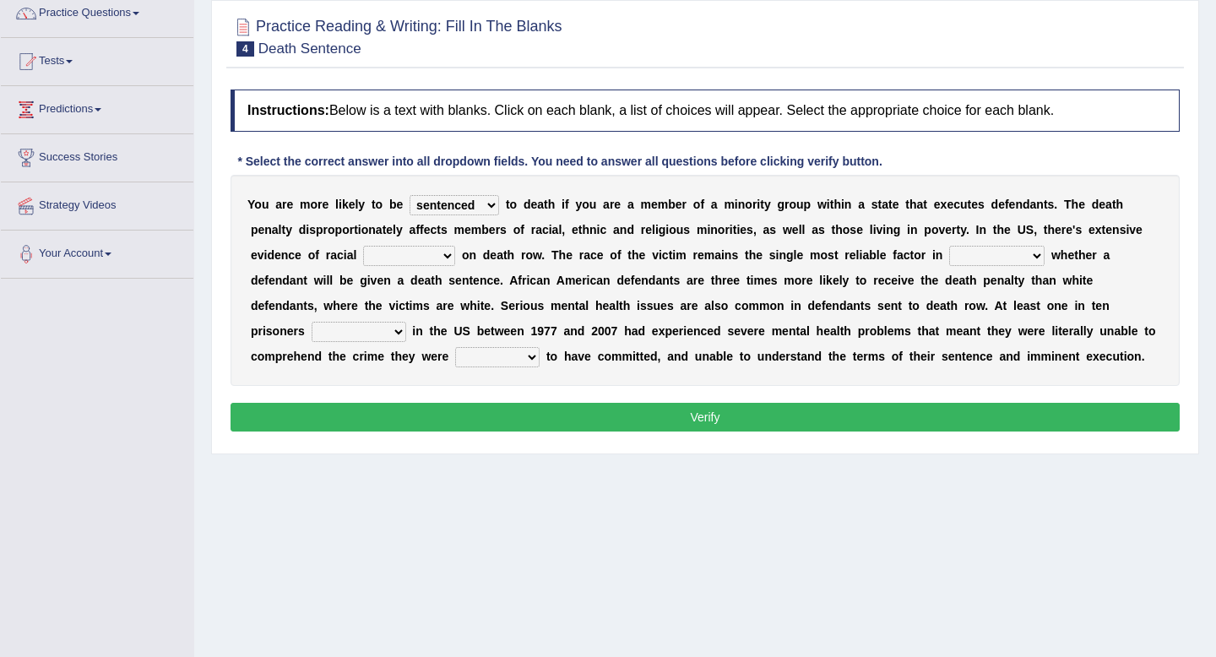
scroll to position [143, 0]
click at [436, 207] on select "penalized blamed complained sentenced" at bounding box center [455, 204] width 90 height 20
select select "penalized"
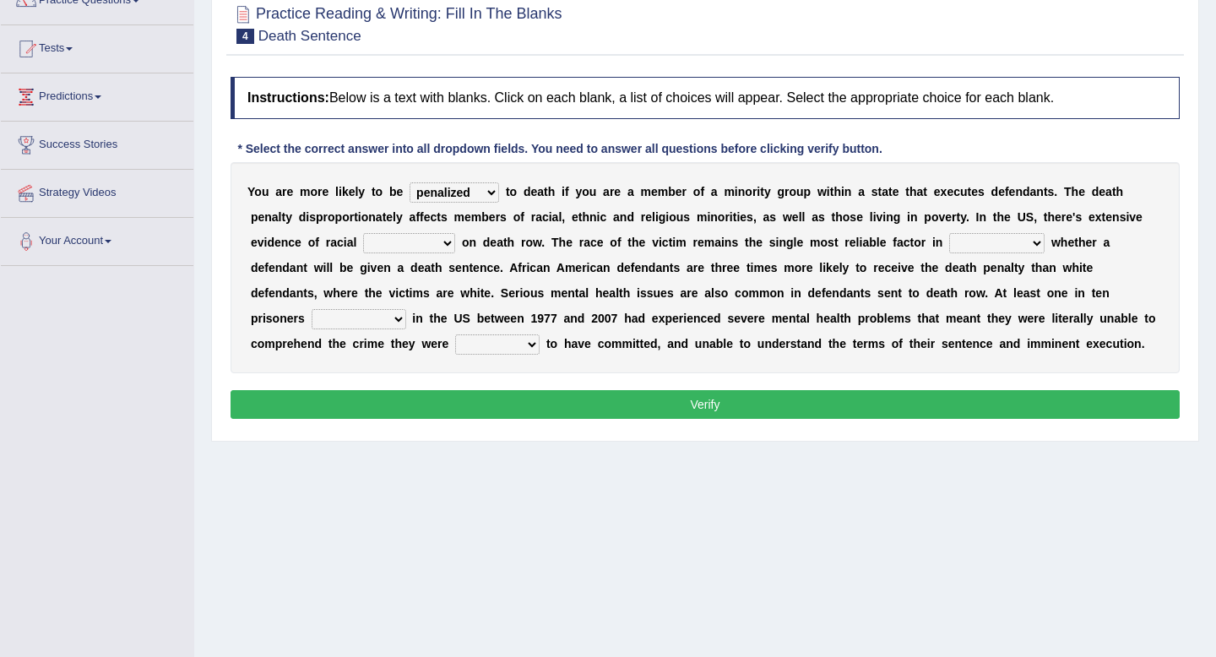
scroll to position [160, 0]
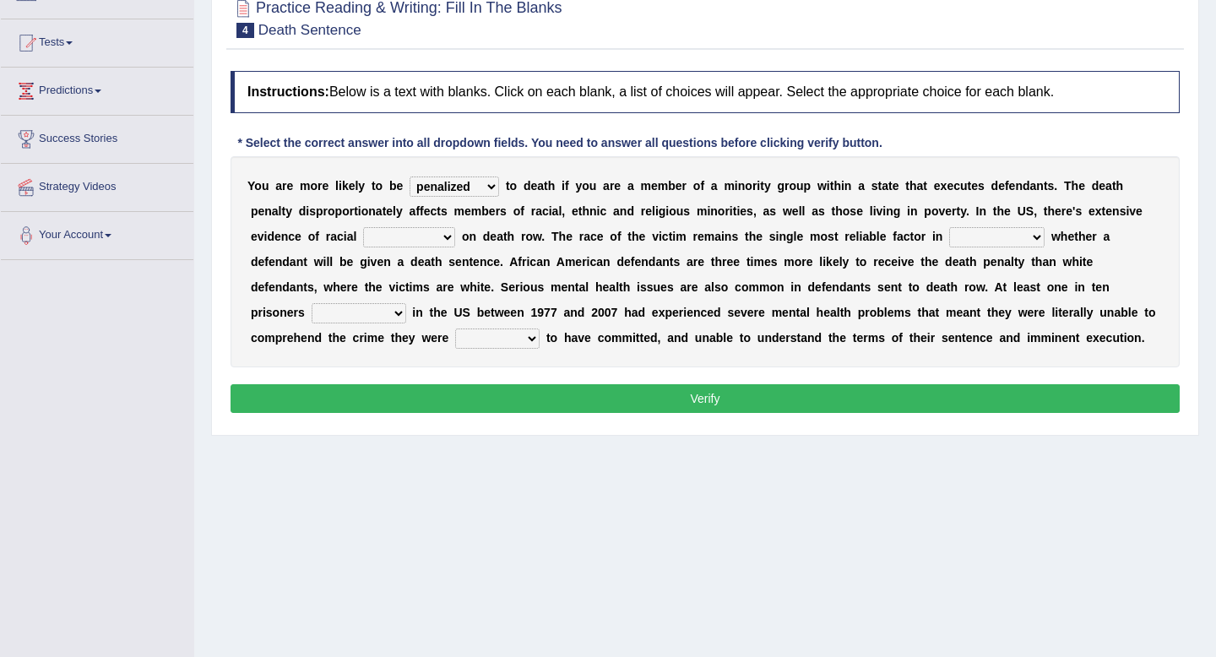
click at [428, 231] on select "bias equality appearance background" at bounding box center [409, 237] width 92 height 20
select select "bias"
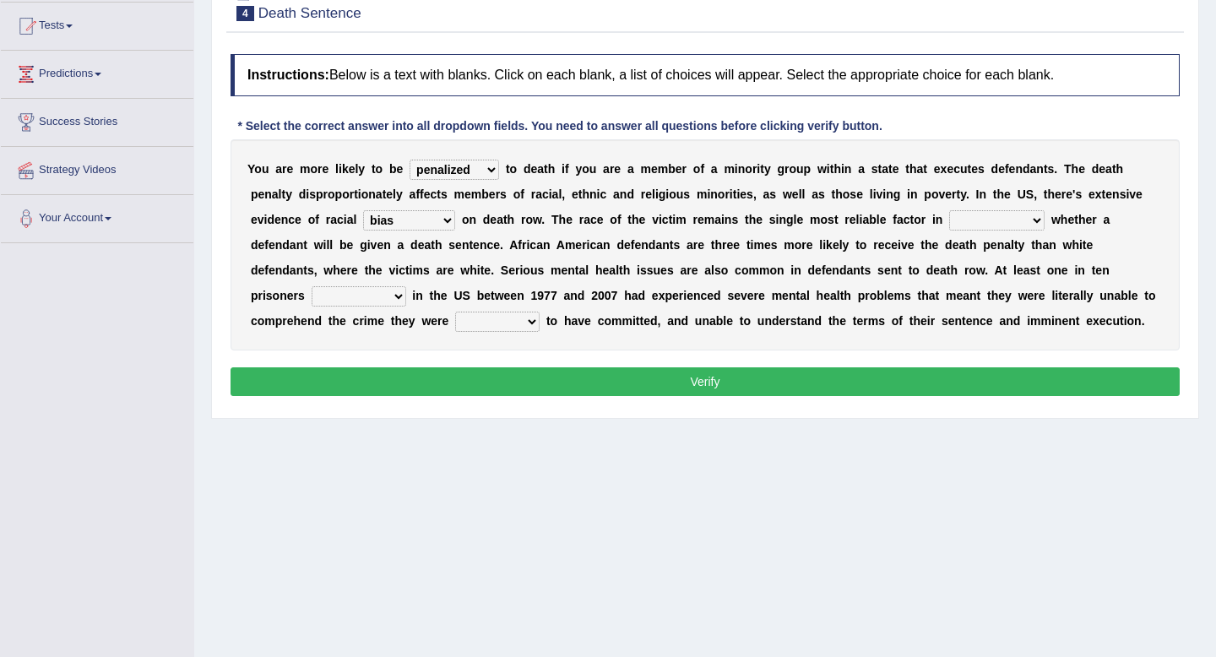
click at [459, 169] on select "penalized blamed complained sentenced" at bounding box center [455, 170] width 90 height 20
select select "sentenced"
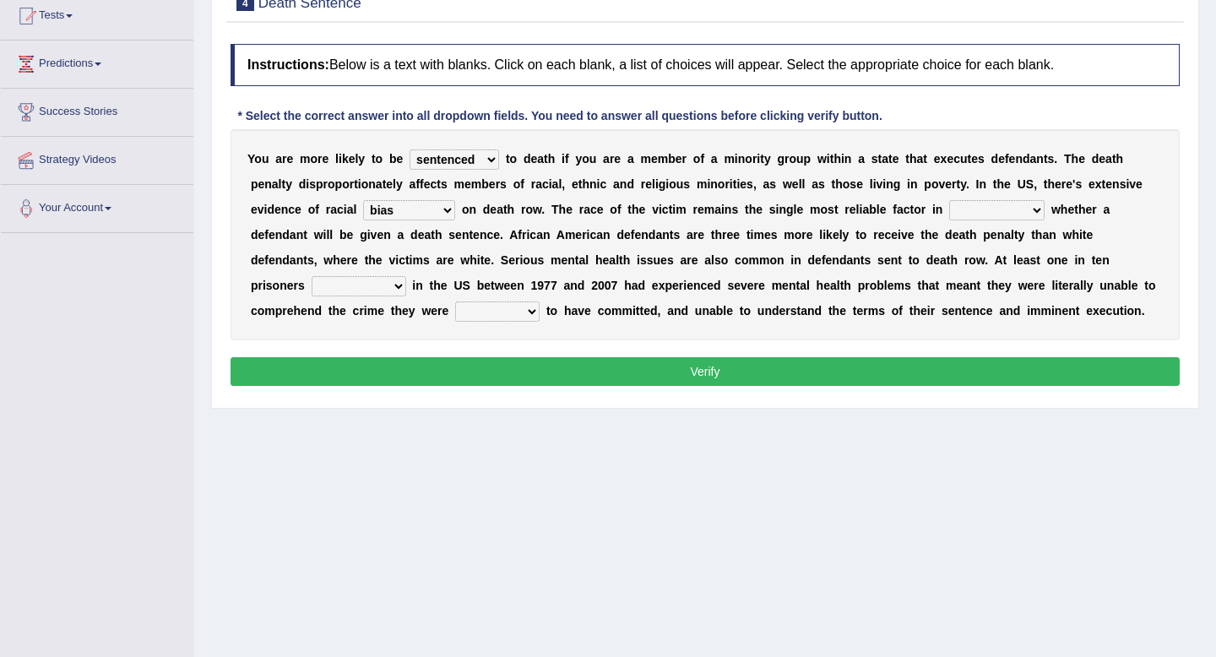
click at [1014, 209] on select "determining adjoining undermining examining" at bounding box center [996, 210] width 95 height 20
select select "determining"
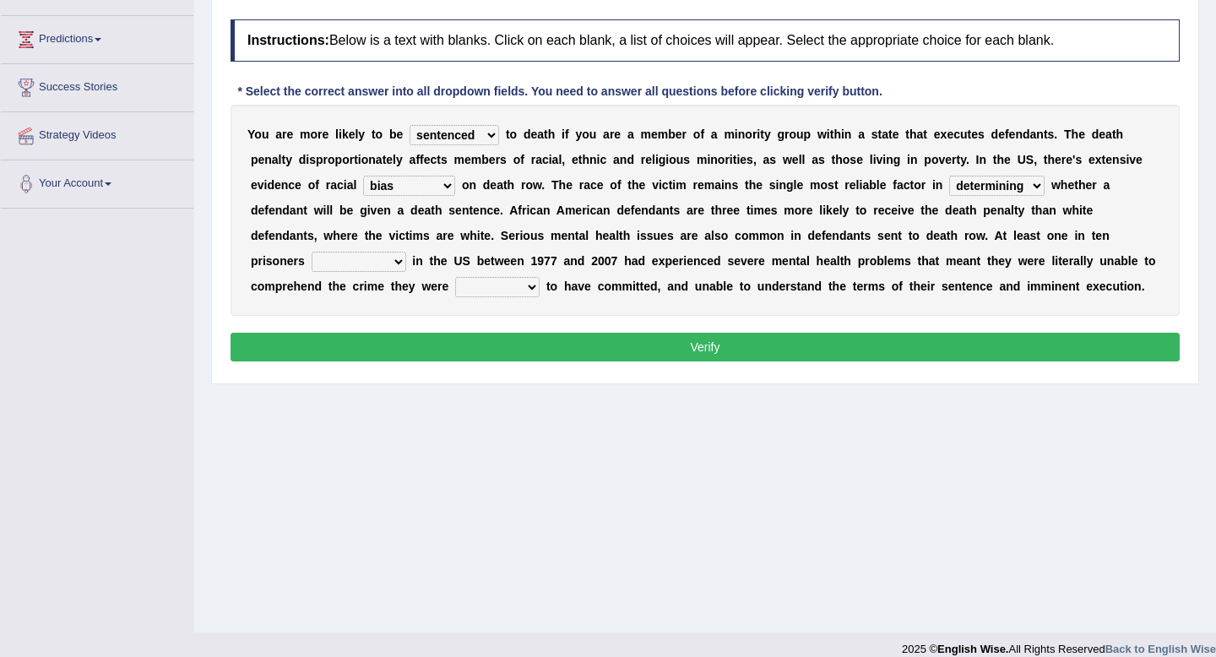
scroll to position [219, 0]
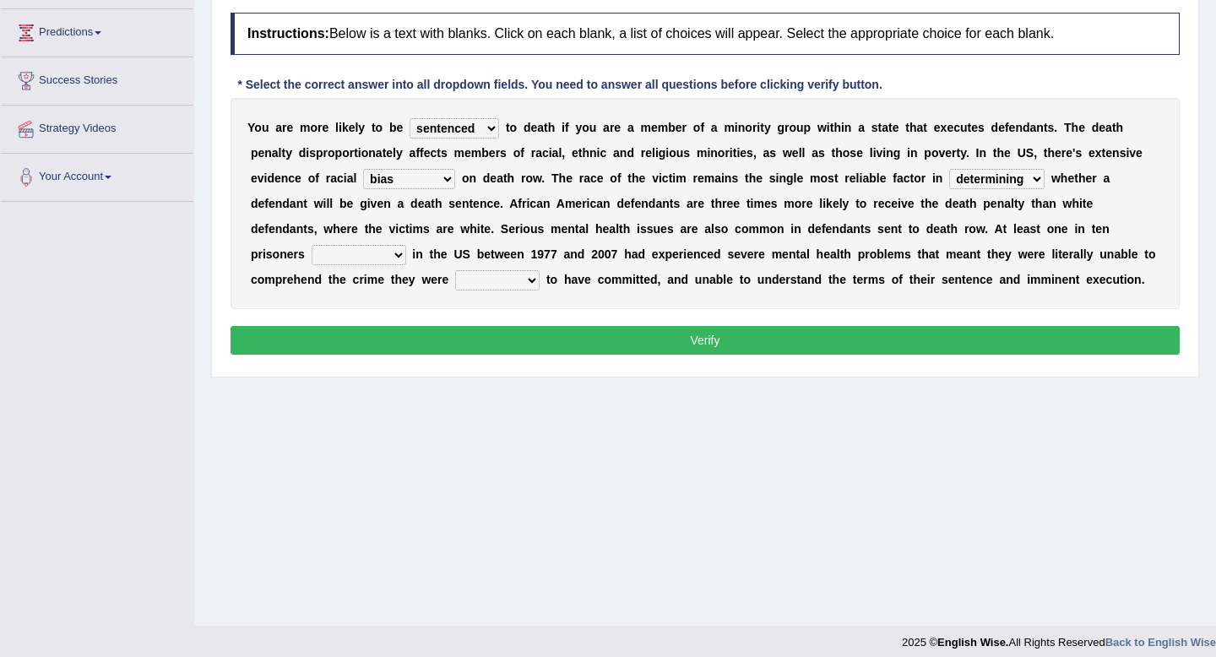
click at [394, 255] on select "electrocuted persecuted executed captured" at bounding box center [359, 255] width 95 height 20
select select "persecuted"
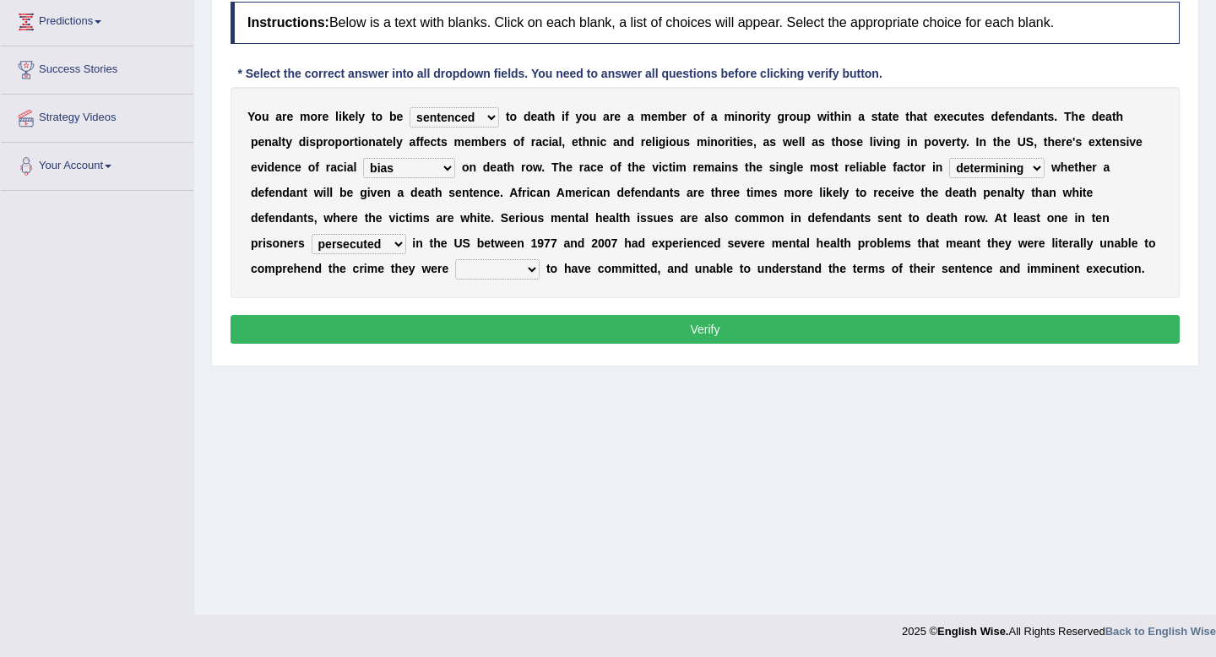
click at [523, 273] on select "alleged acclaimed persuaded claimed" at bounding box center [497, 269] width 84 height 20
select select "alleged"
click at [519, 321] on button "Verify" at bounding box center [705, 329] width 949 height 29
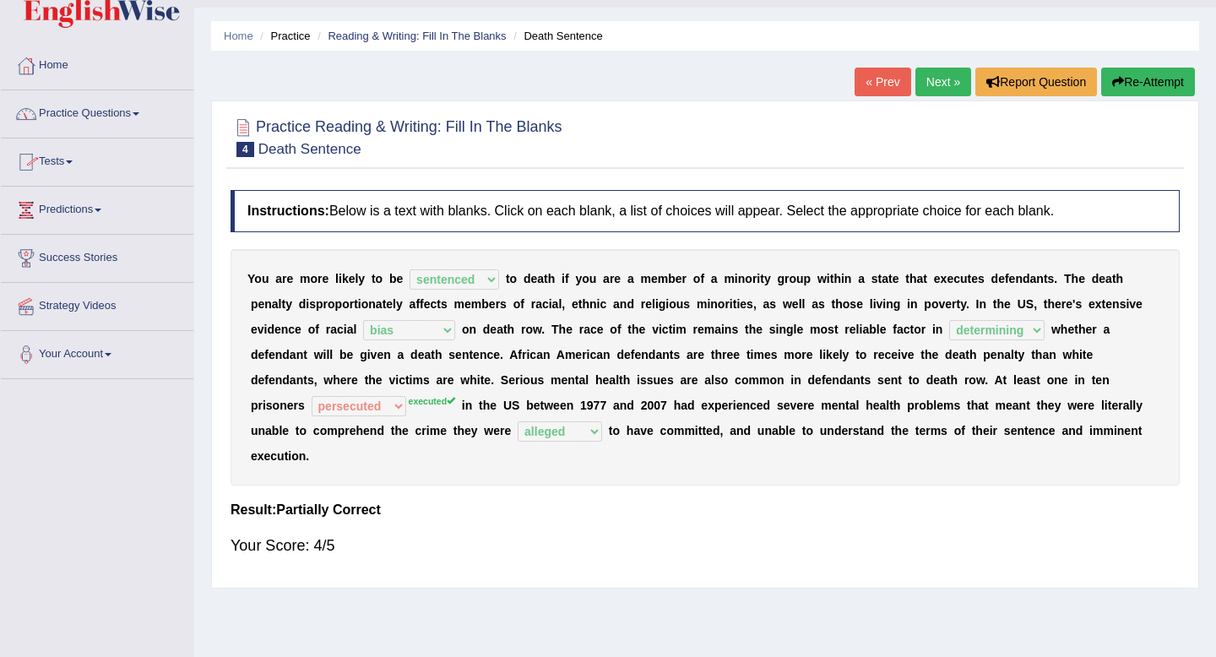
scroll to position [39, 0]
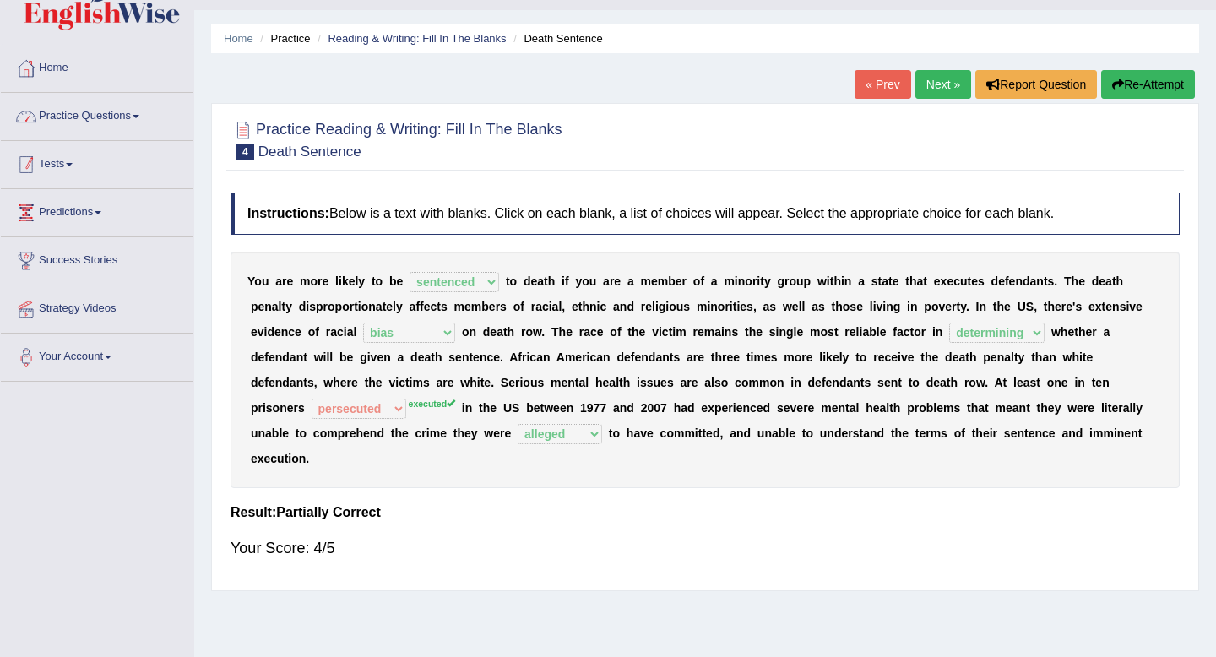
click at [109, 132] on link "Practice Questions" at bounding box center [97, 114] width 193 height 42
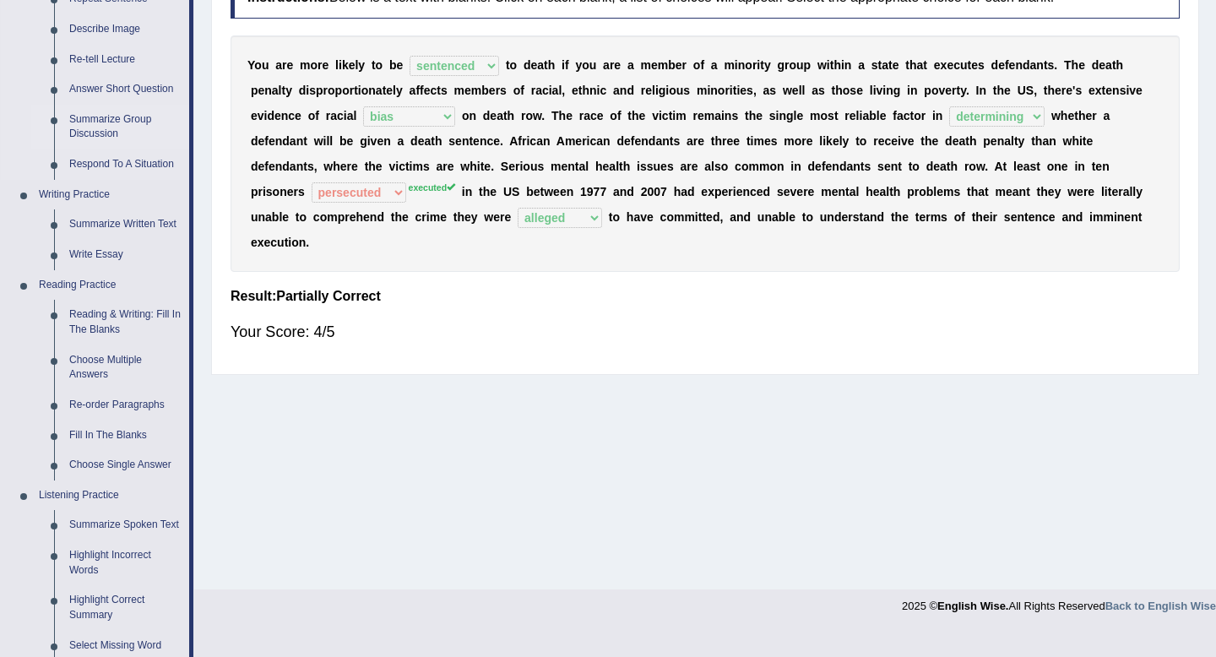
scroll to position [266, 0]
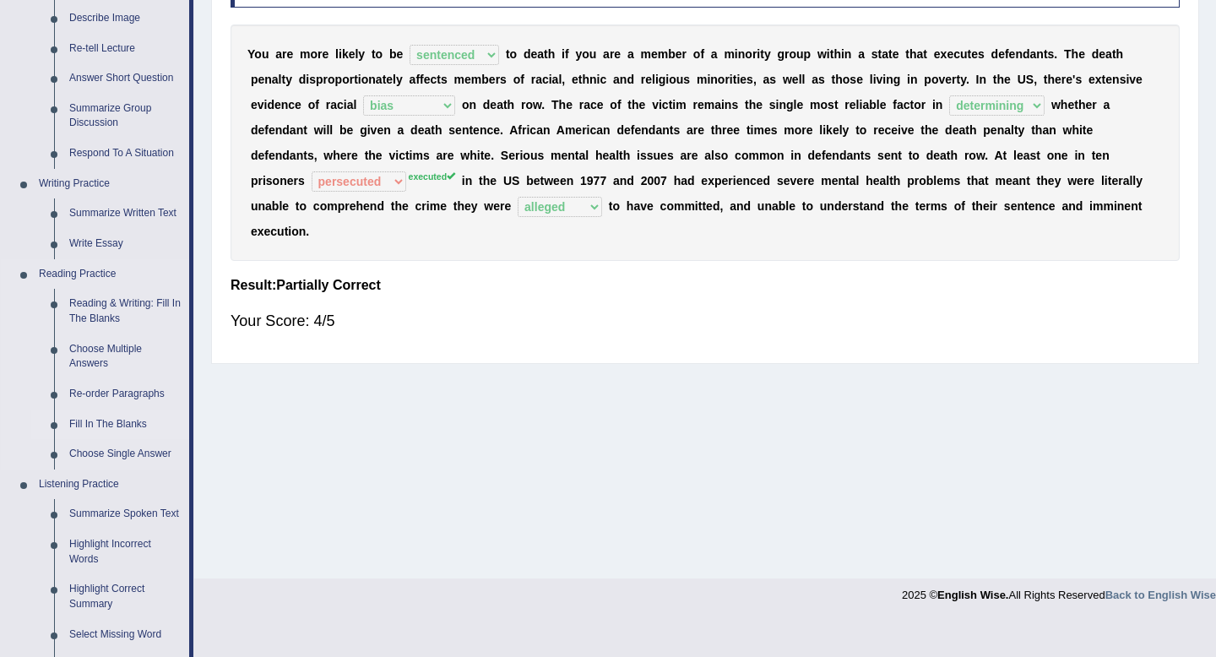
click at [102, 419] on link "Fill In The Blanks" at bounding box center [126, 425] width 128 height 30
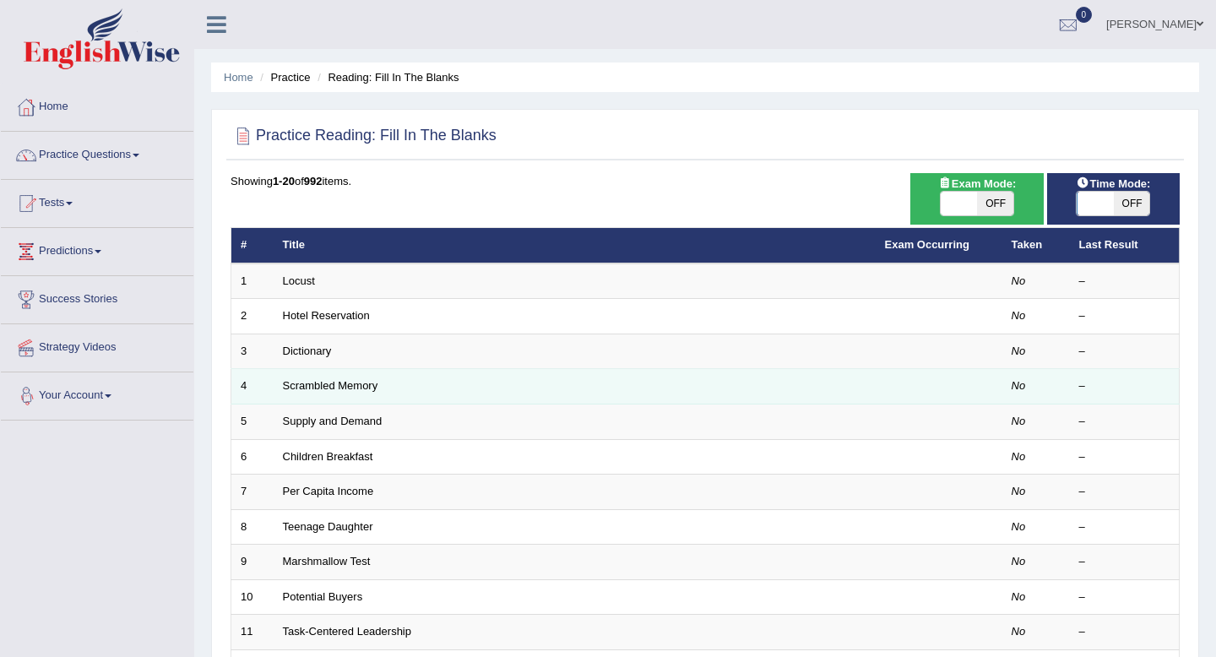
scroll to position [3, 0]
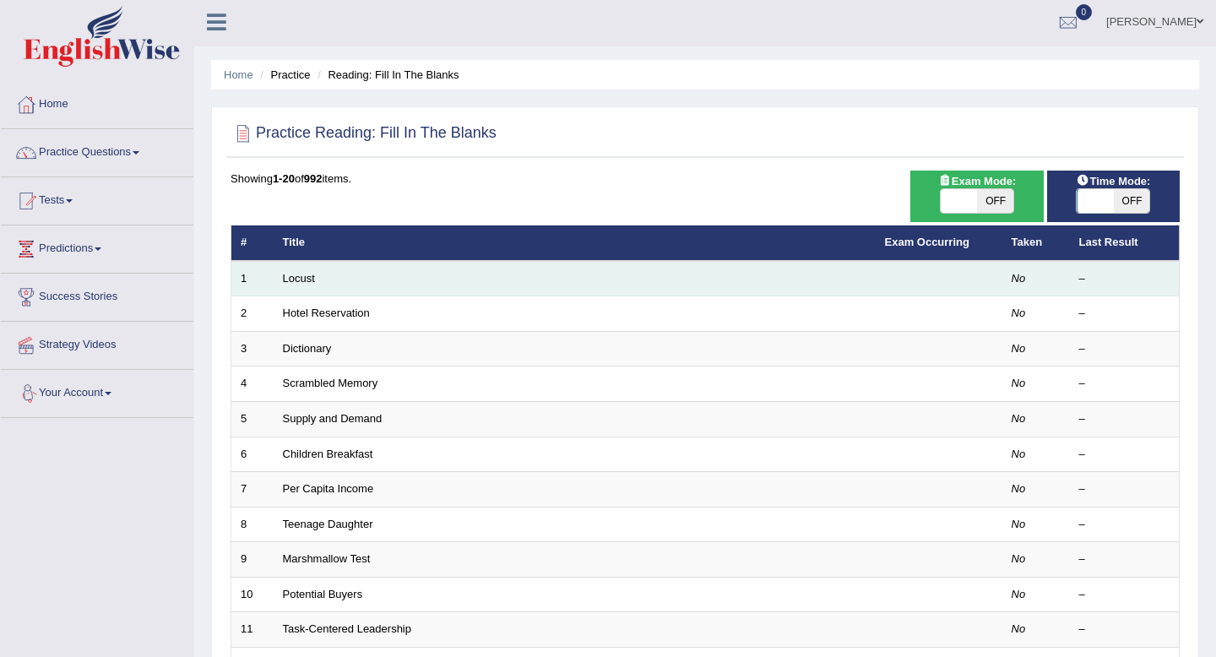
click at [291, 289] on td "Locust" at bounding box center [575, 278] width 602 height 35
click at [296, 279] on link "Locust" at bounding box center [299, 278] width 32 height 13
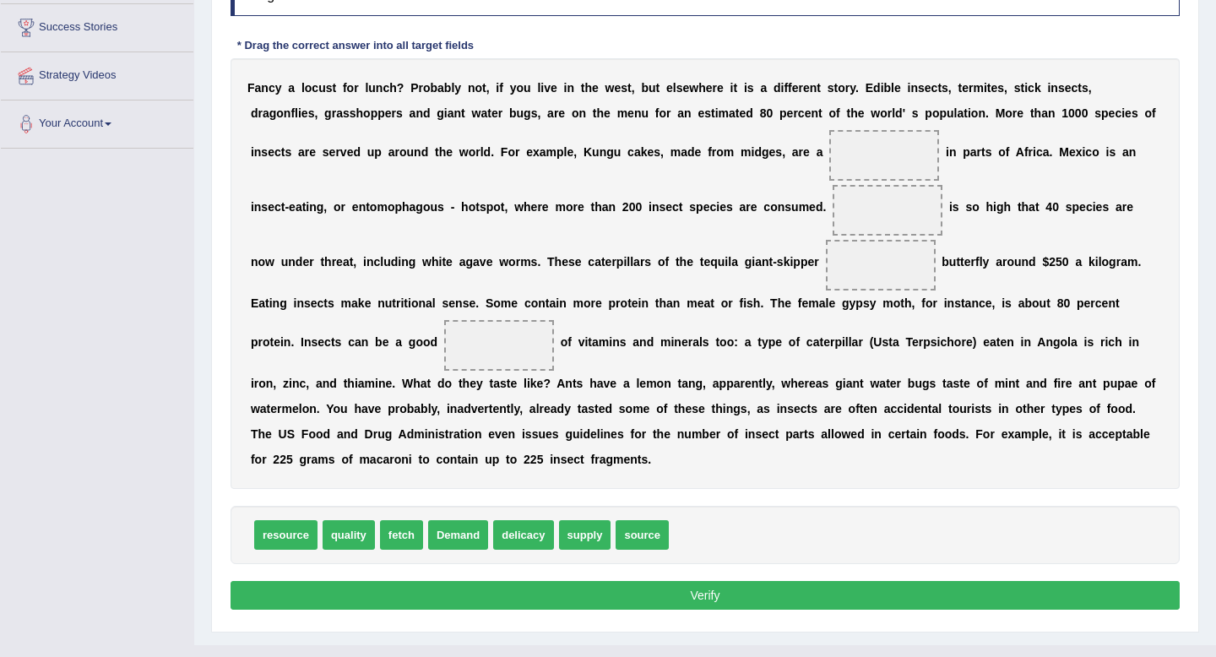
scroll to position [286, 0]
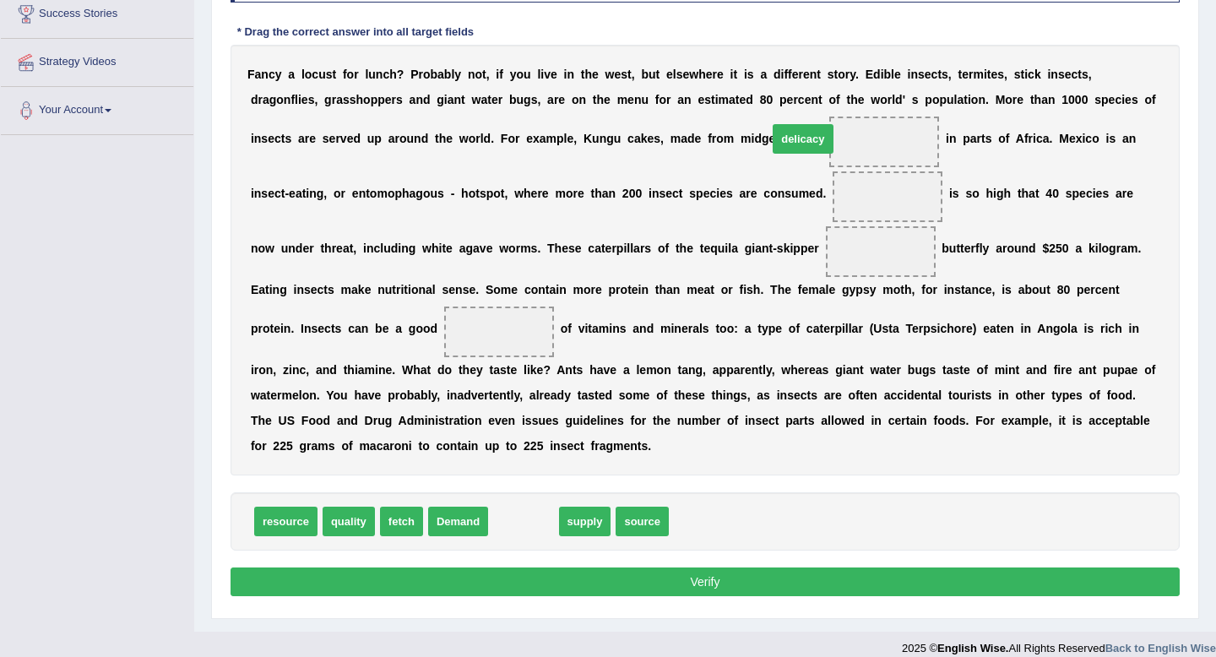
drag, startPoint x: 524, startPoint y: 532, endPoint x: 804, endPoint y: 149, distance: 475.1
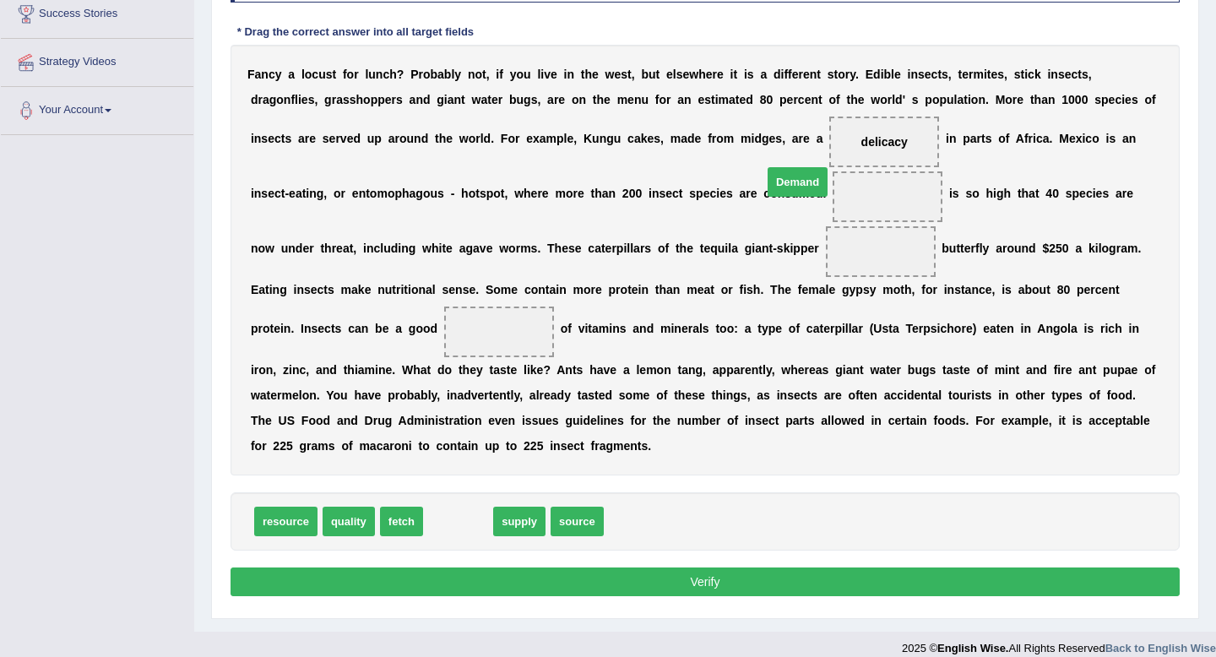
drag, startPoint x: 460, startPoint y: 519, endPoint x: 803, endPoint y: 194, distance: 472.6
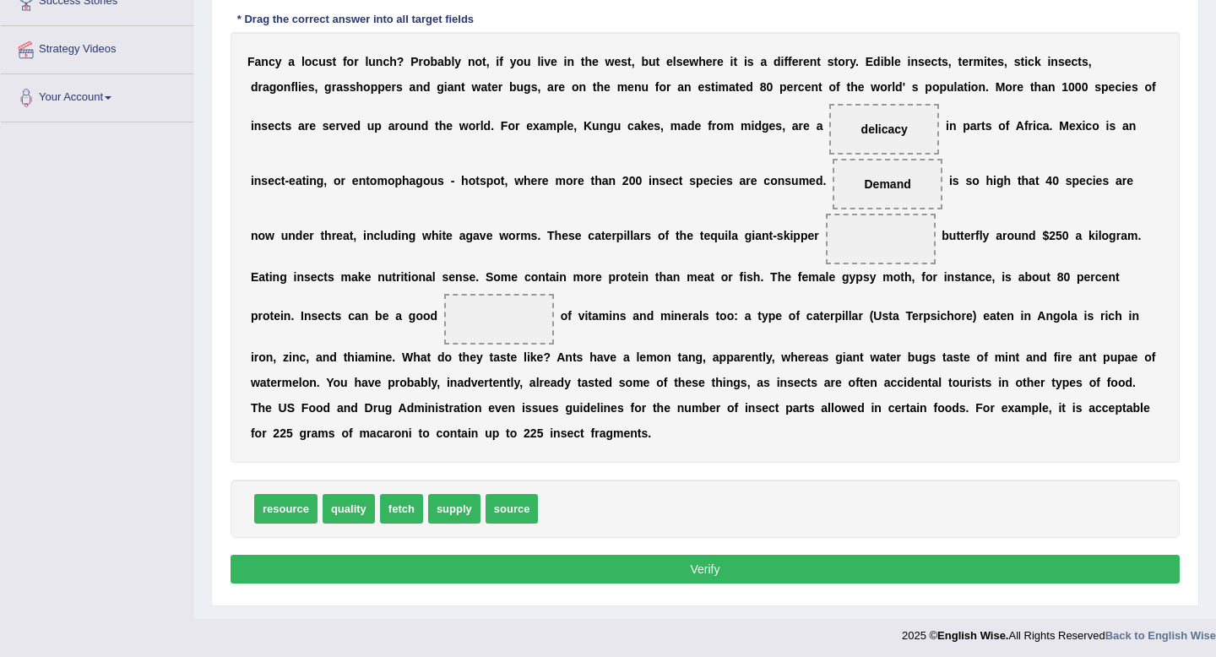
scroll to position [302, 0]
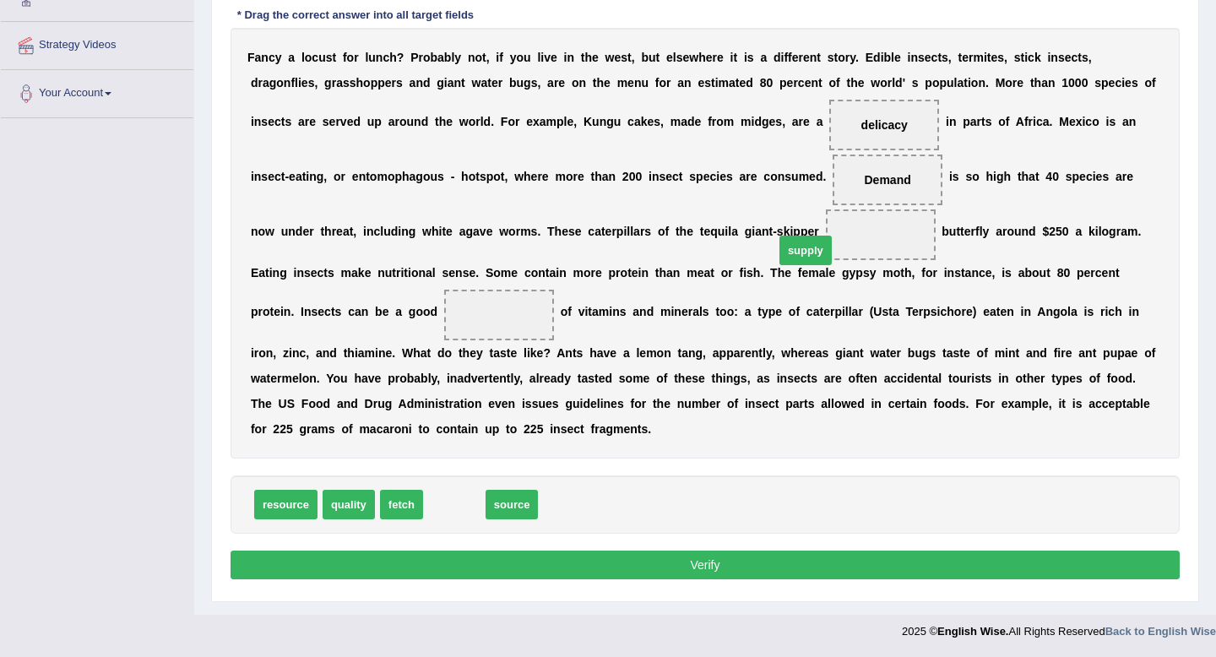
drag, startPoint x: 446, startPoint y: 503, endPoint x: 797, endPoint y: 243, distance: 436.5
drag, startPoint x: 456, startPoint y: 497, endPoint x: 395, endPoint y: 306, distance: 200.4
click at [568, 560] on button "Verify" at bounding box center [705, 565] width 949 height 29
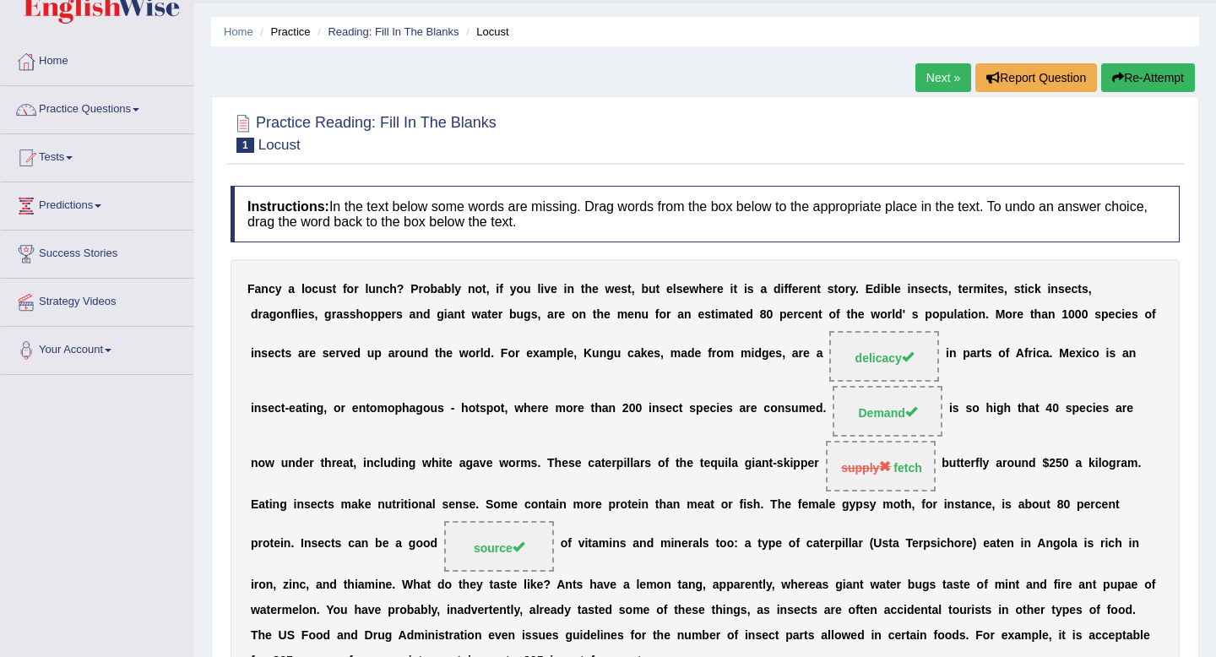
scroll to position [0, 0]
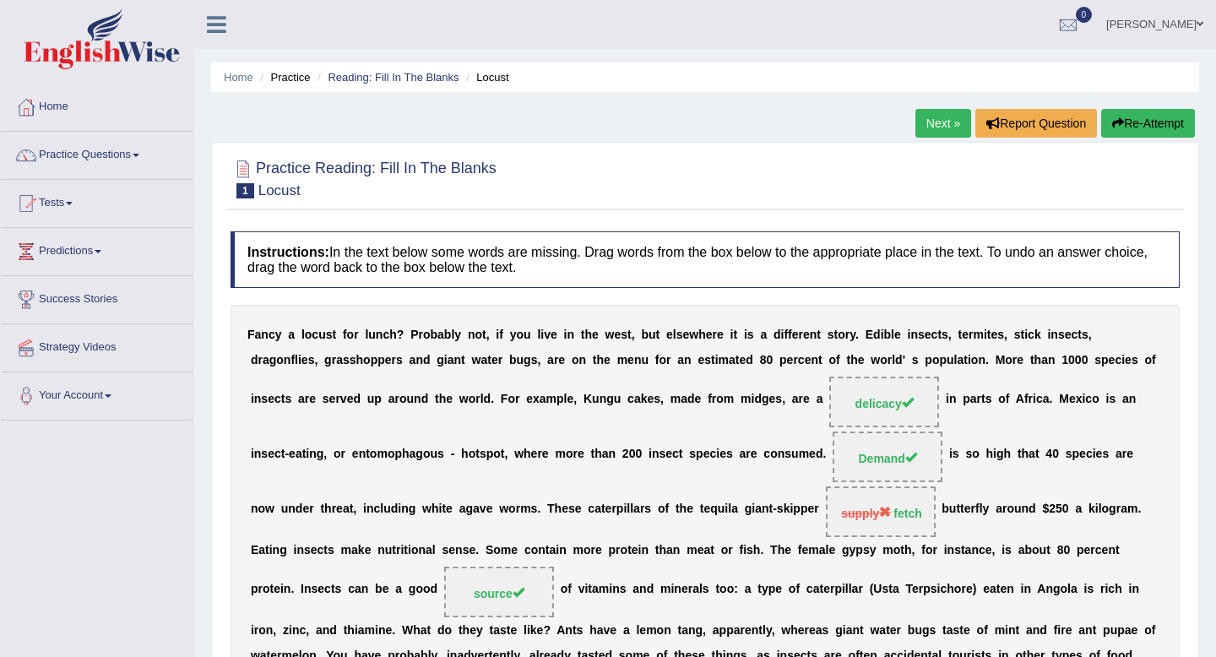
click at [932, 122] on link "Next »" at bounding box center [944, 123] width 56 height 29
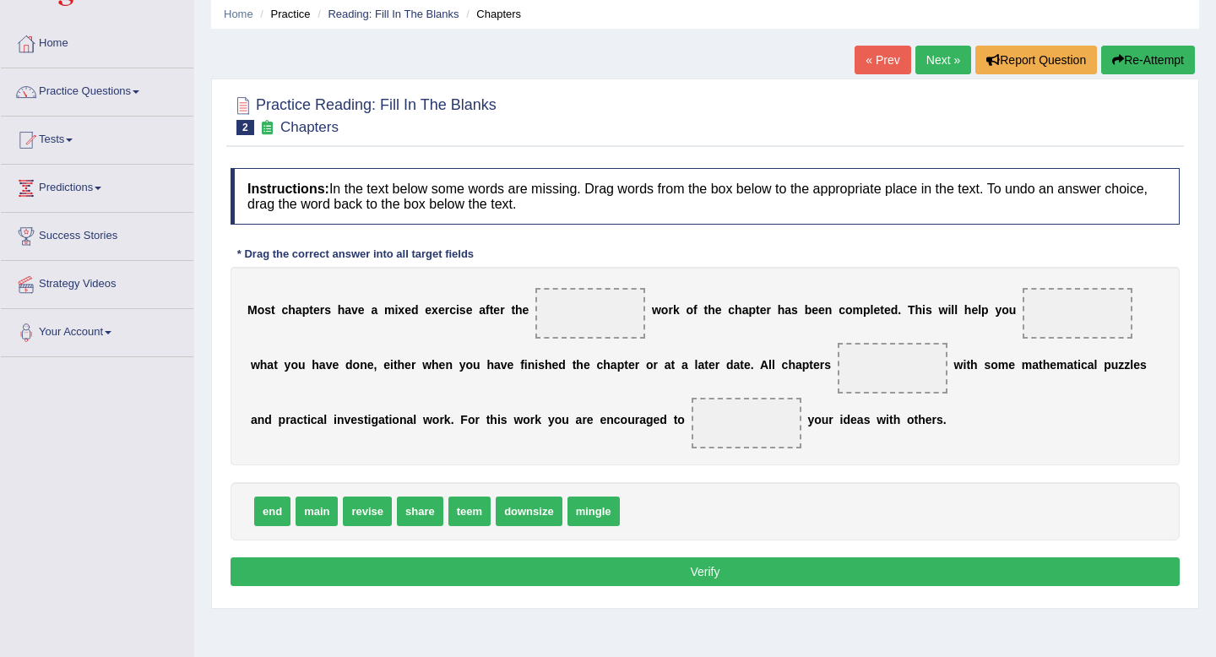
scroll to position [77, 0]
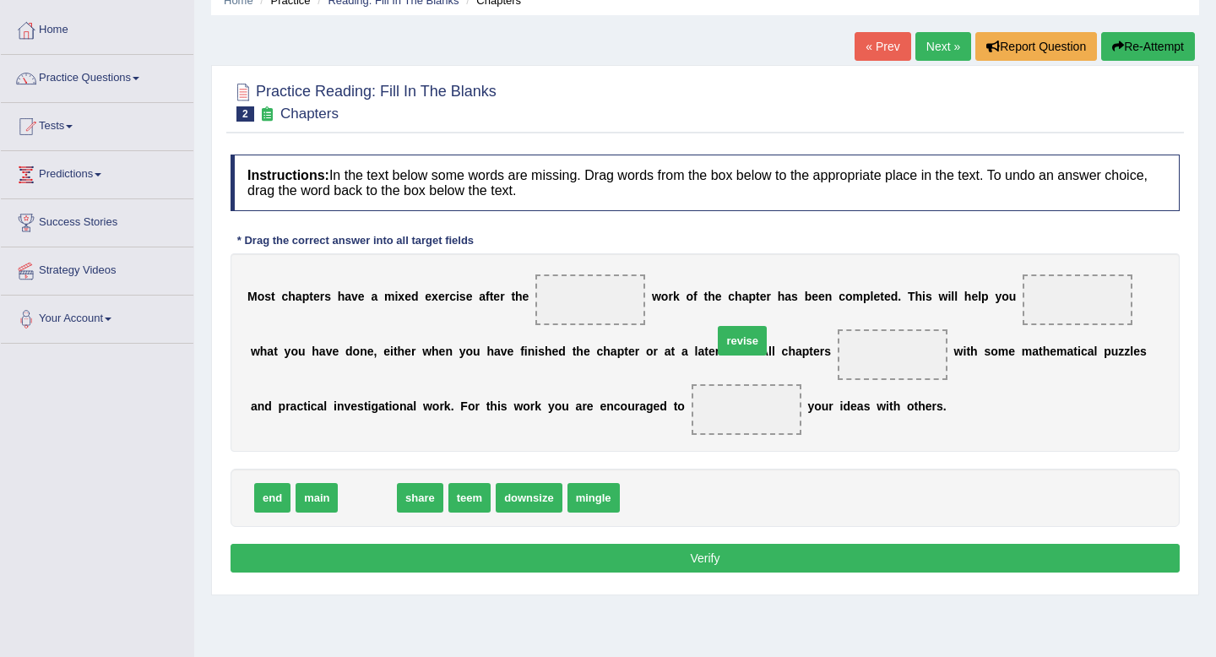
drag, startPoint x: 361, startPoint y: 500, endPoint x: 889, endPoint y: 313, distance: 560.2
click at [767, 326] on span "revise" at bounding box center [742, 341] width 49 height 30
drag, startPoint x: 423, startPoint y: 501, endPoint x: 731, endPoint y: 408, distance: 321.2
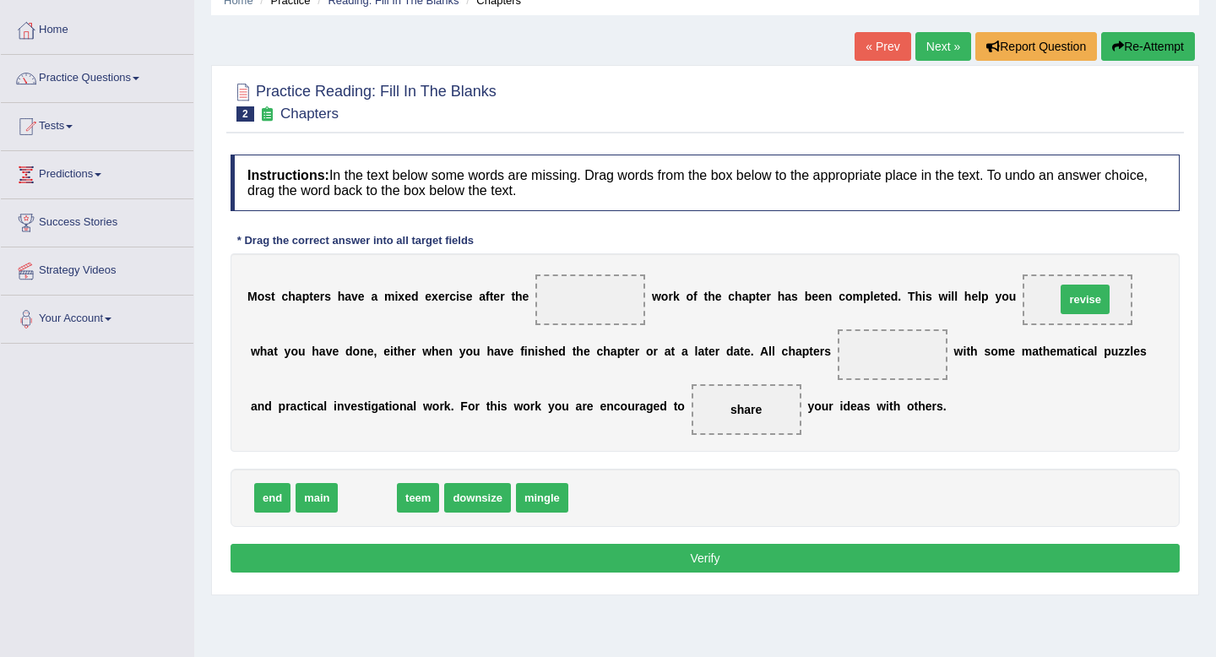
drag, startPoint x: 365, startPoint y: 498, endPoint x: 1083, endPoint y: 300, distance: 744.9
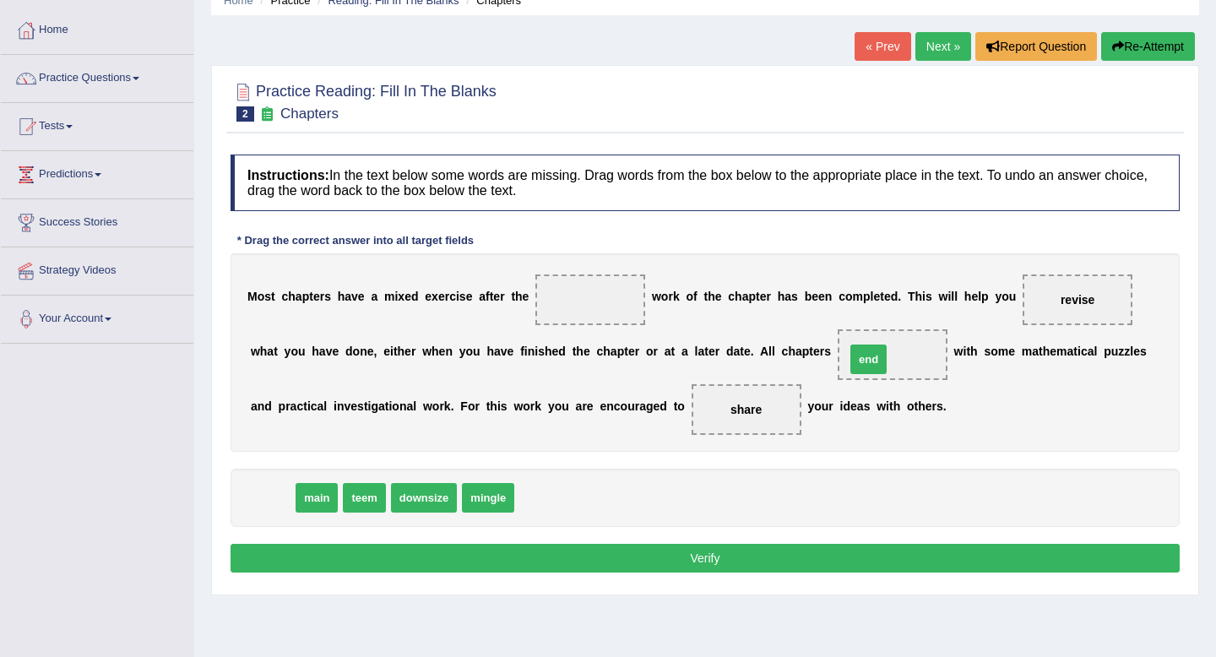
drag, startPoint x: 274, startPoint y: 503, endPoint x: 870, endPoint y: 365, distance: 612.0
drag, startPoint x: 272, startPoint y: 497, endPoint x: 580, endPoint y: 296, distance: 368.1
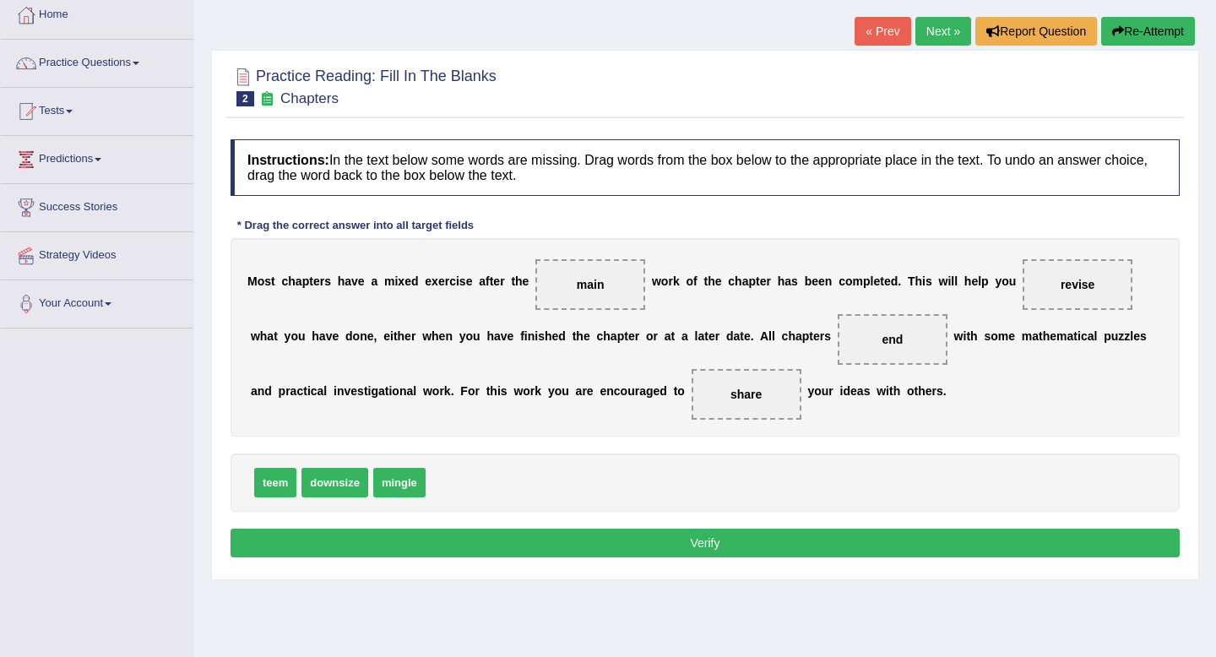
scroll to position [90, 0]
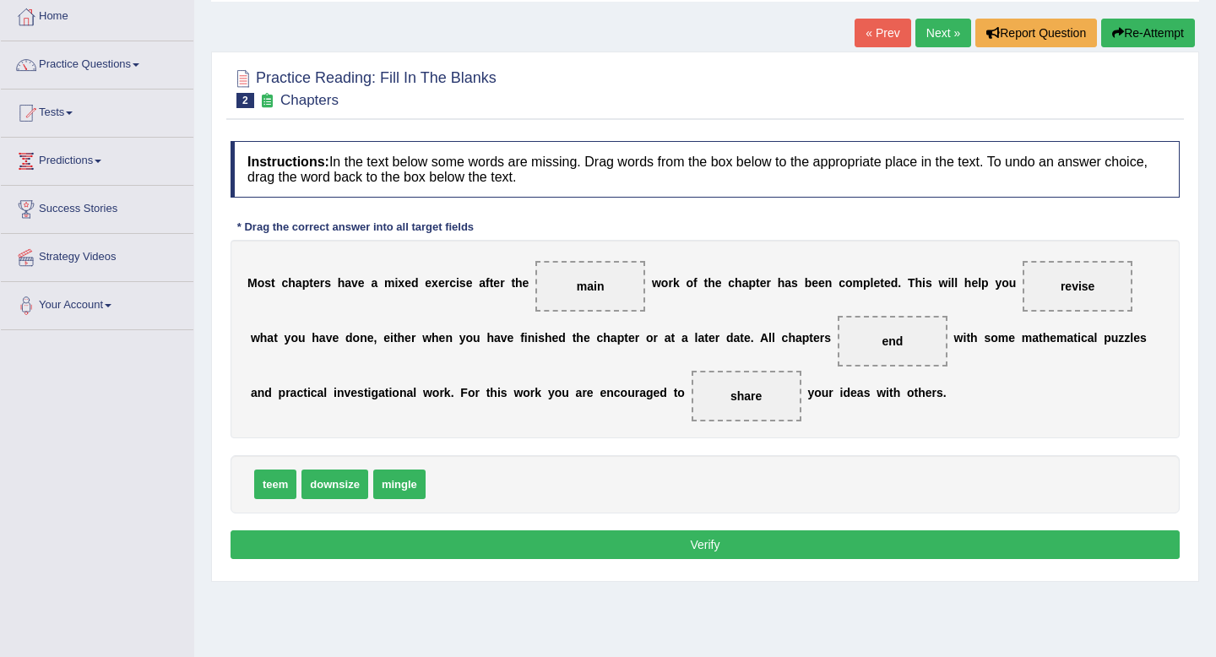
click at [576, 546] on button "Verify" at bounding box center [705, 544] width 949 height 29
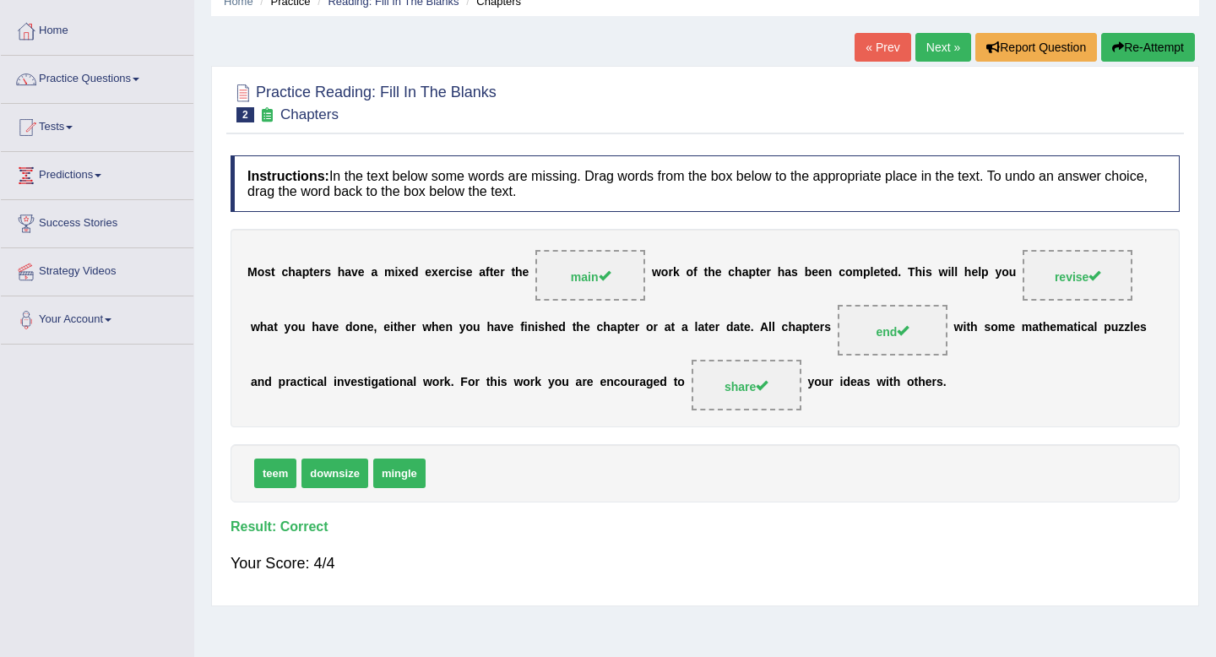
scroll to position [74, 0]
